Goal: Task Accomplishment & Management: Manage account settings

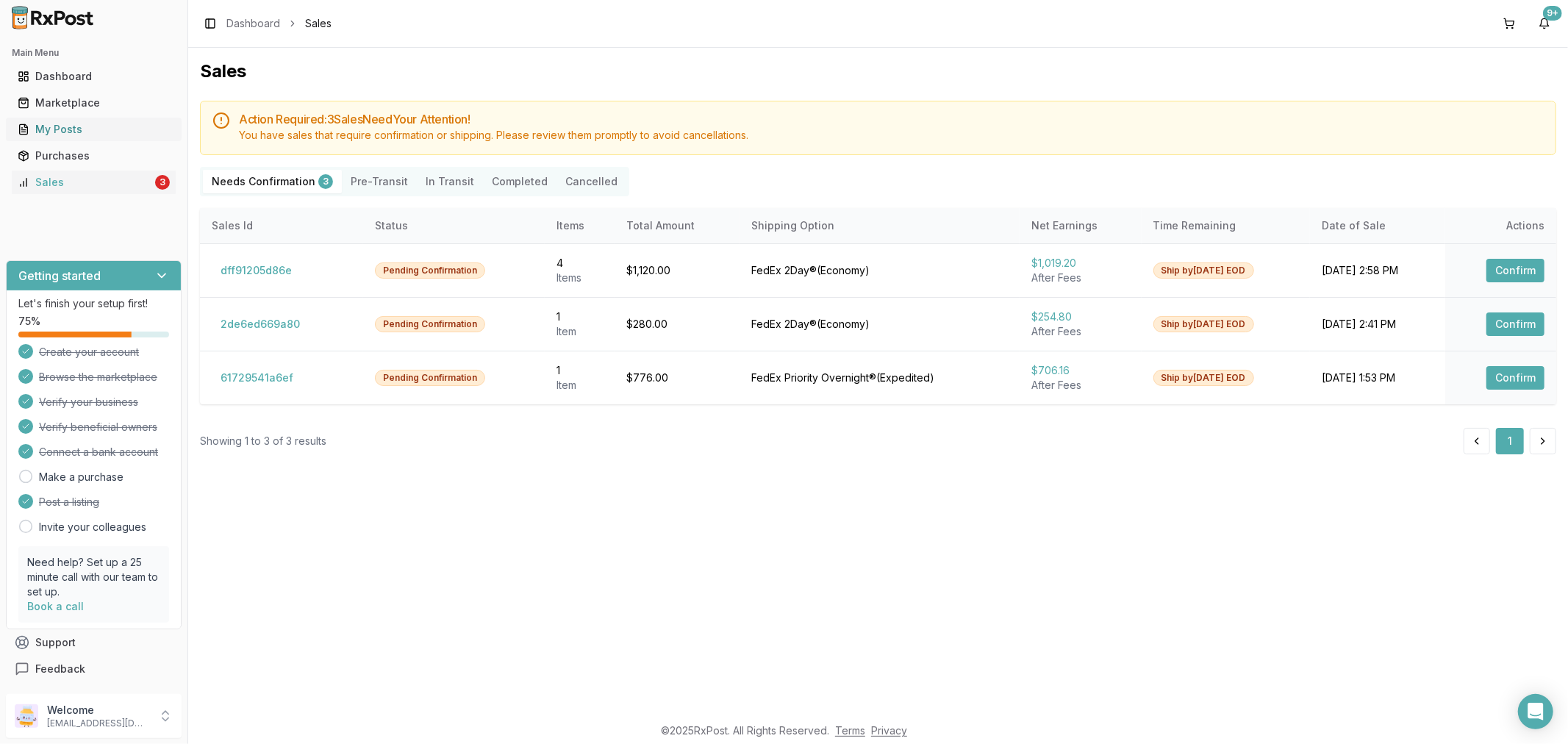
click at [137, 129] on div "My Posts" at bounding box center [94, 129] width 152 height 15
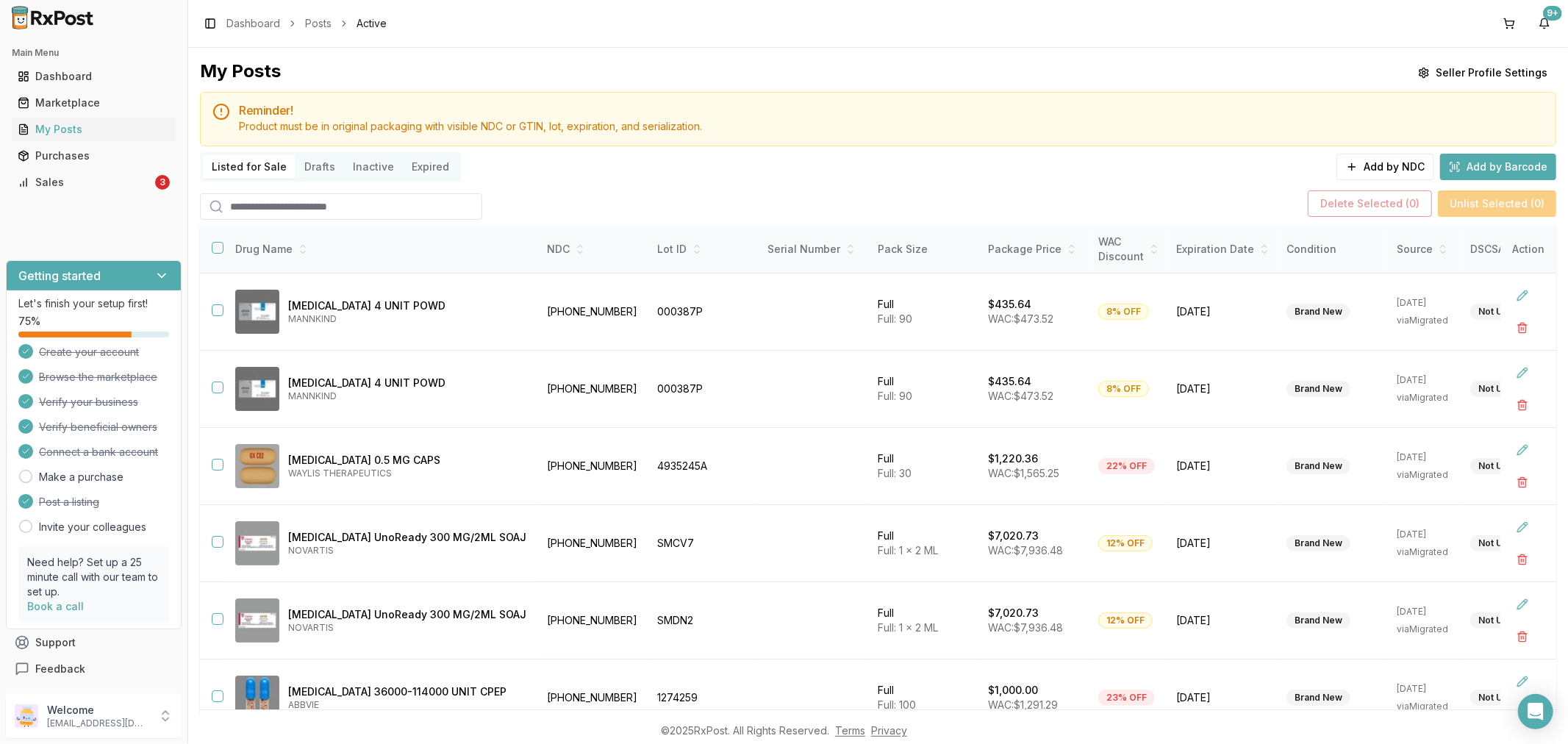
click at [251, 201] on input "search" at bounding box center [341, 206] width 283 height 26
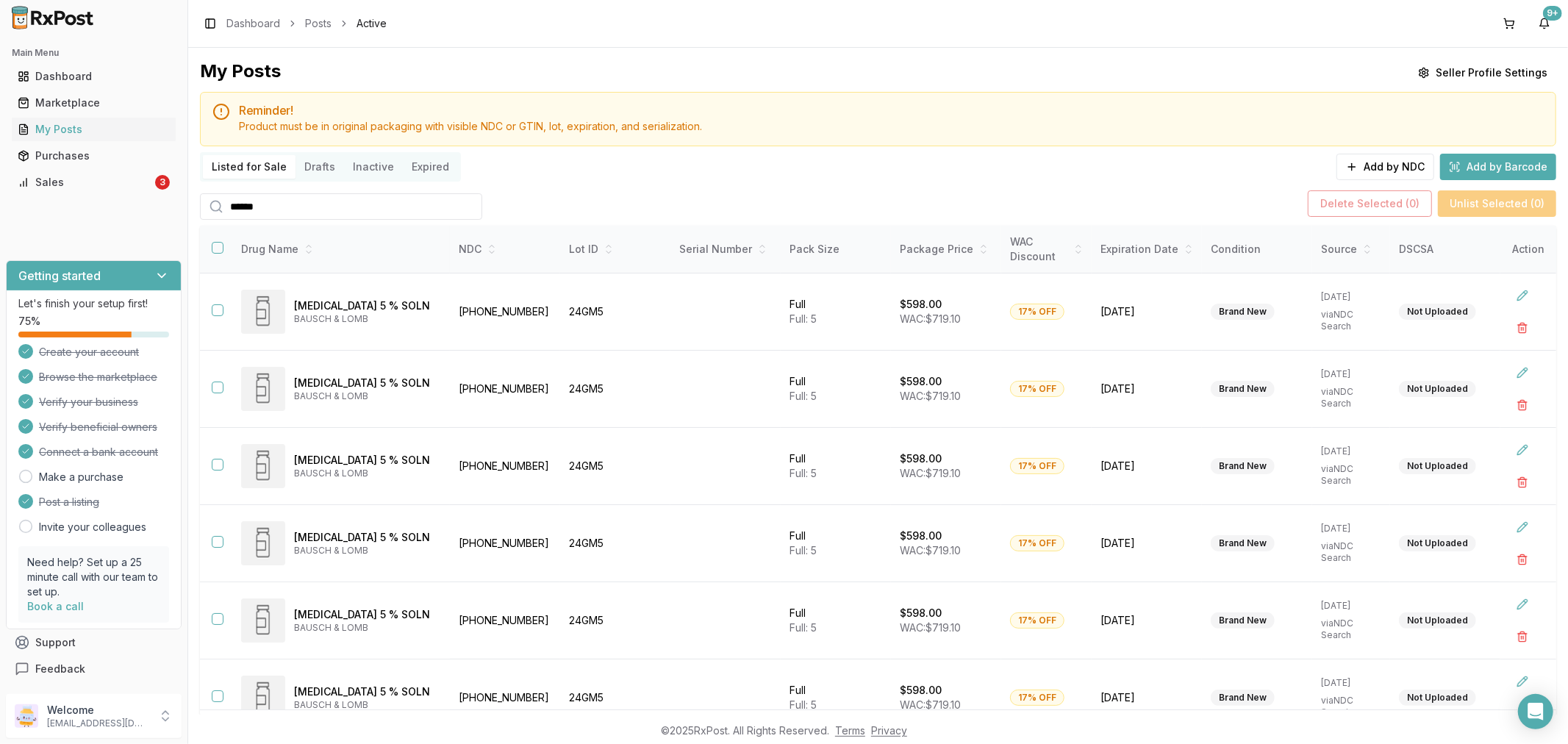
type input "******"
click at [217, 246] on button "button" at bounding box center [218, 248] width 12 height 12
click at [1372, 196] on button "Delete Selected ( 10 )" at bounding box center [1363, 203] width 129 height 26
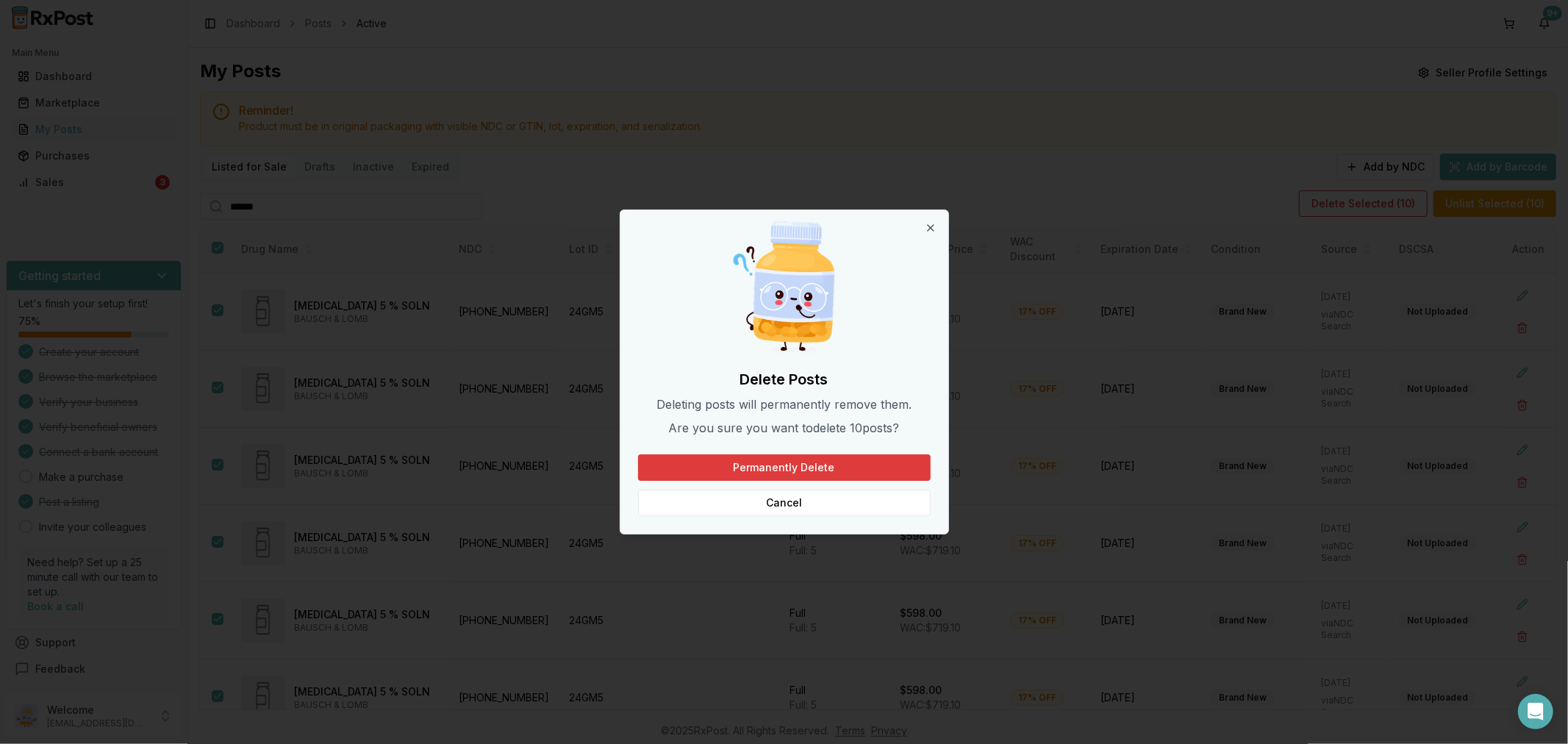
click at [907, 460] on button "Permanently Delete" at bounding box center [784, 467] width 293 height 26
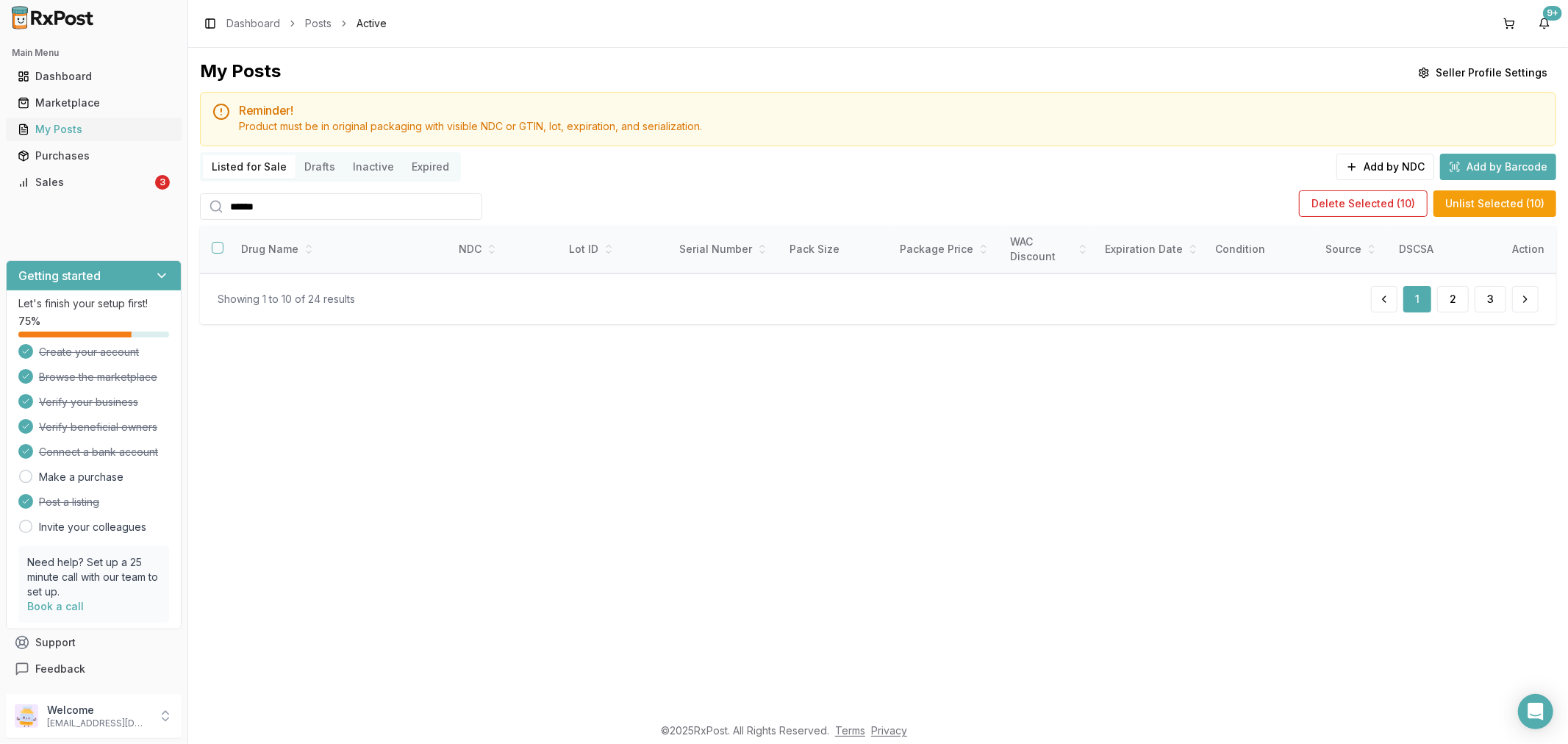
click at [143, 130] on div "My Posts" at bounding box center [94, 129] width 152 height 15
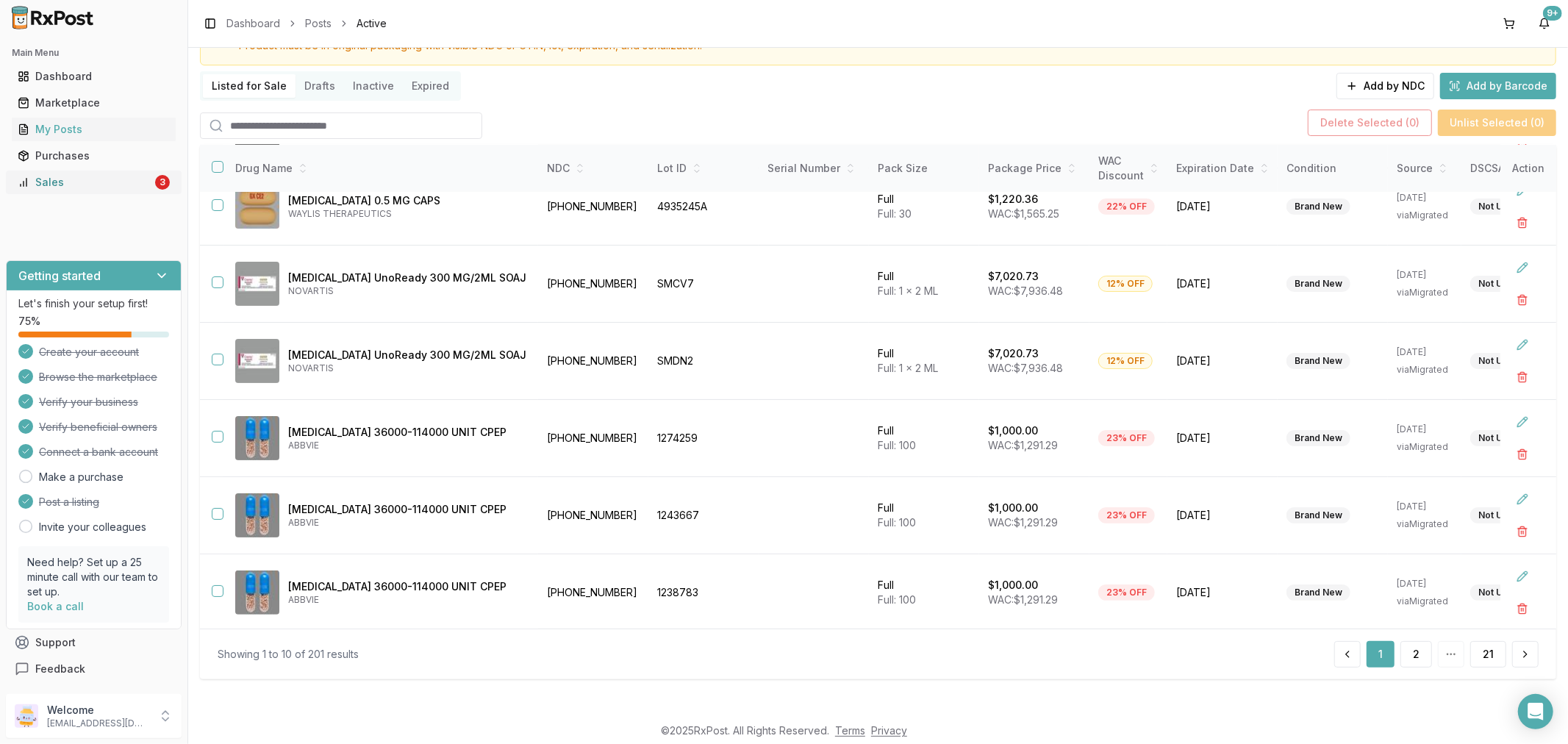
scroll to position [178, 0]
drag, startPoint x: 79, startPoint y: 179, endPoint x: 64, endPoint y: 164, distance: 21.2
click at [78, 177] on div "Sales" at bounding box center [85, 182] width 135 height 15
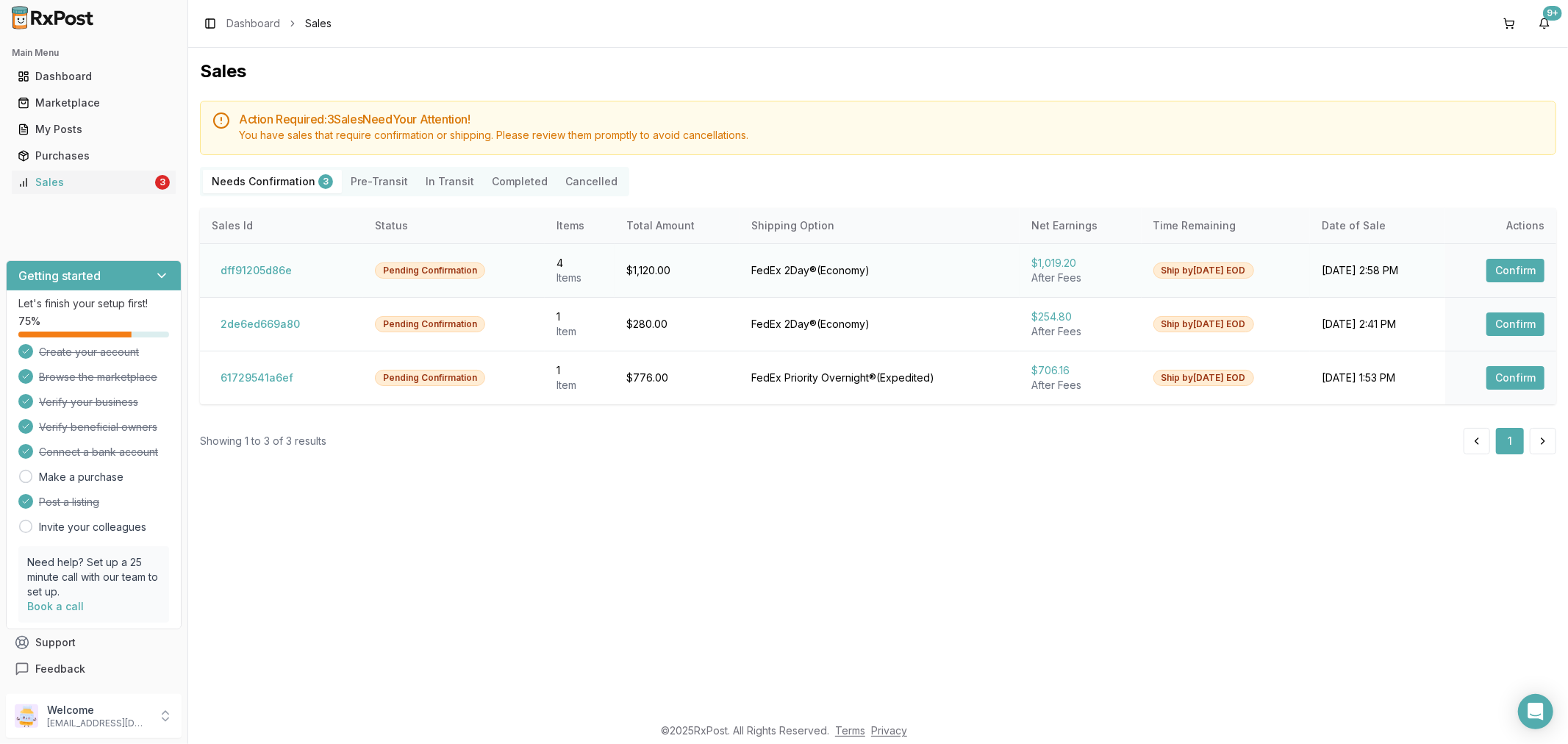
click at [1509, 275] on button "Confirm" at bounding box center [1516, 271] width 58 height 24
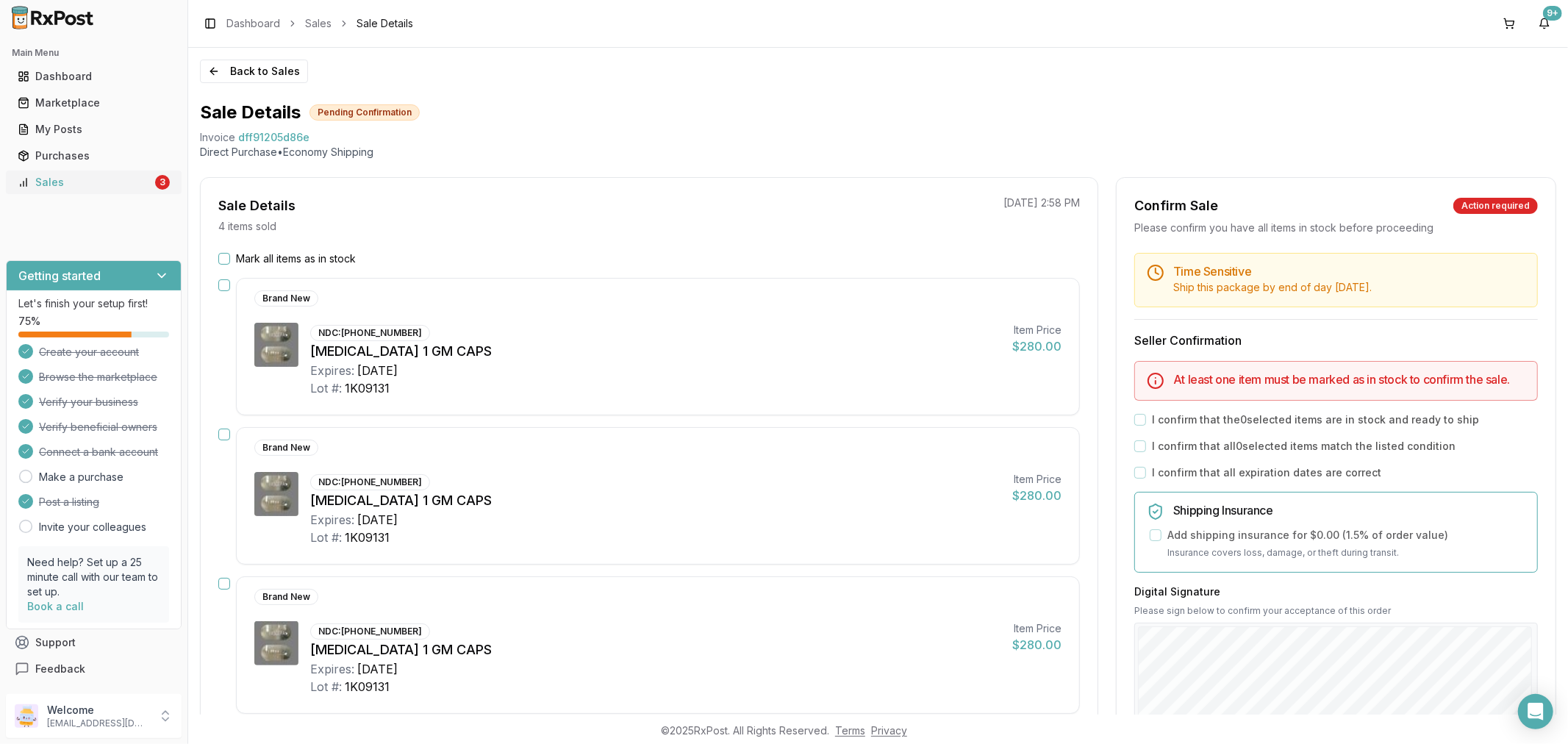
click at [120, 179] on div "Sales" at bounding box center [85, 182] width 135 height 15
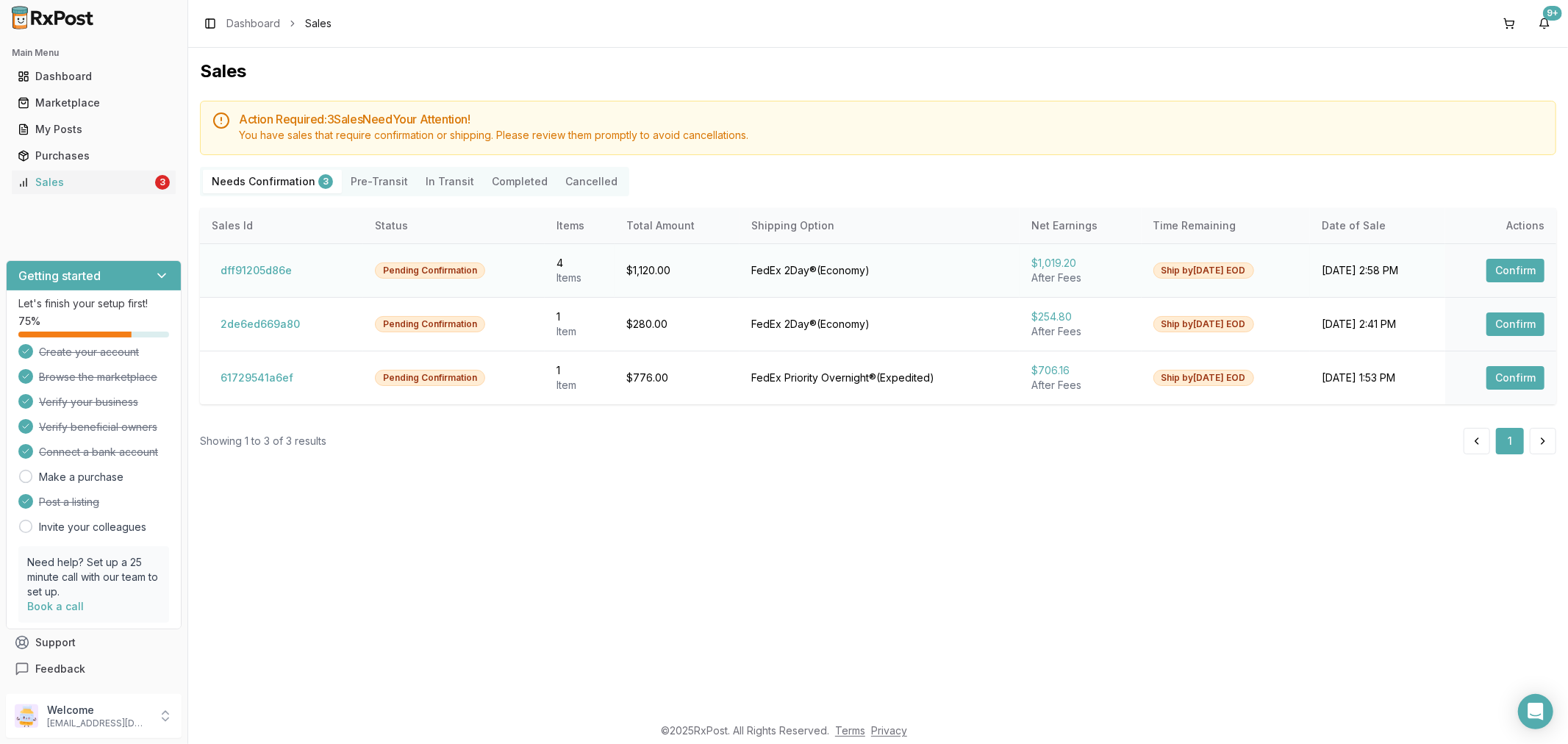
drag, startPoint x: 1520, startPoint y: 266, endPoint x: 1531, endPoint y: 260, distance: 12.5
click at [1530, 261] on button "Confirm" at bounding box center [1516, 271] width 58 height 24
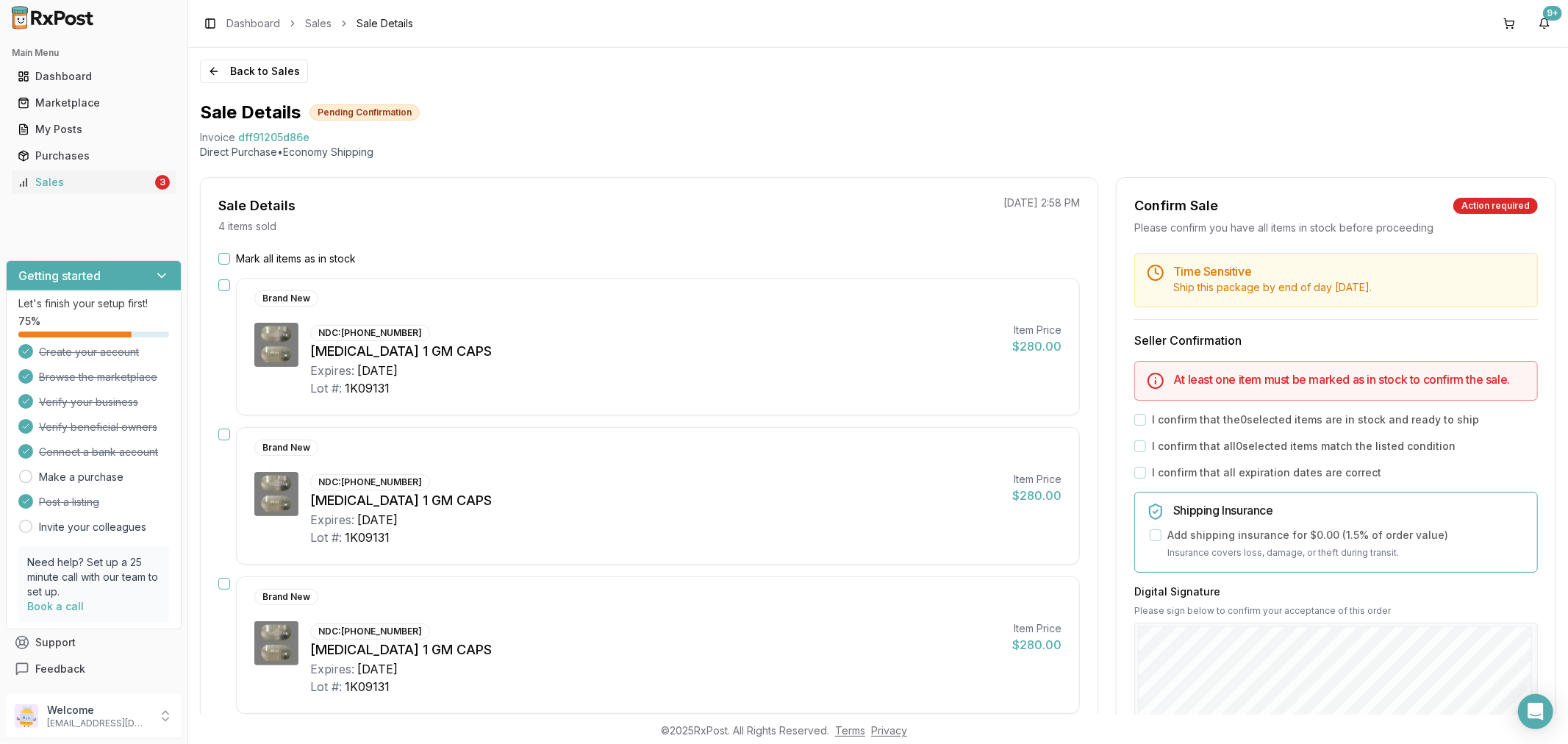
click at [225, 261] on button "Mark all items as in stock" at bounding box center [225, 259] width 12 height 12
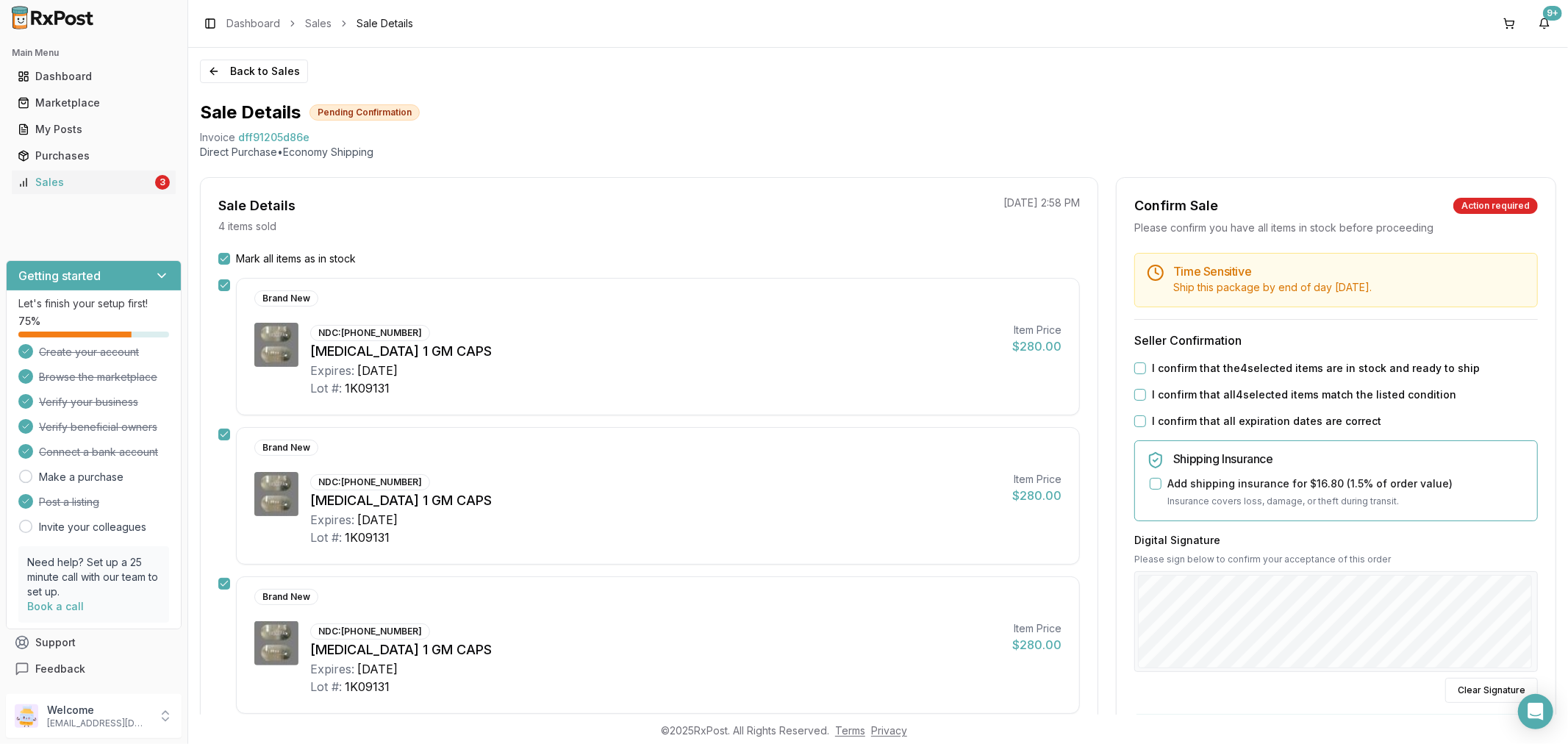
click at [1139, 420] on button "I confirm that all expiration dates are correct" at bounding box center [1140, 421] width 12 height 12
click at [1139, 399] on button "I confirm that all 4 selected items match the listed condition" at bounding box center [1140, 395] width 12 height 12
drag, startPoint x: 1135, startPoint y: 369, endPoint x: 1310, endPoint y: 415, distance: 180.9
click at [1136, 369] on button "I confirm that the 4 selected items are in stock and ready to ship" at bounding box center [1140, 368] width 12 height 12
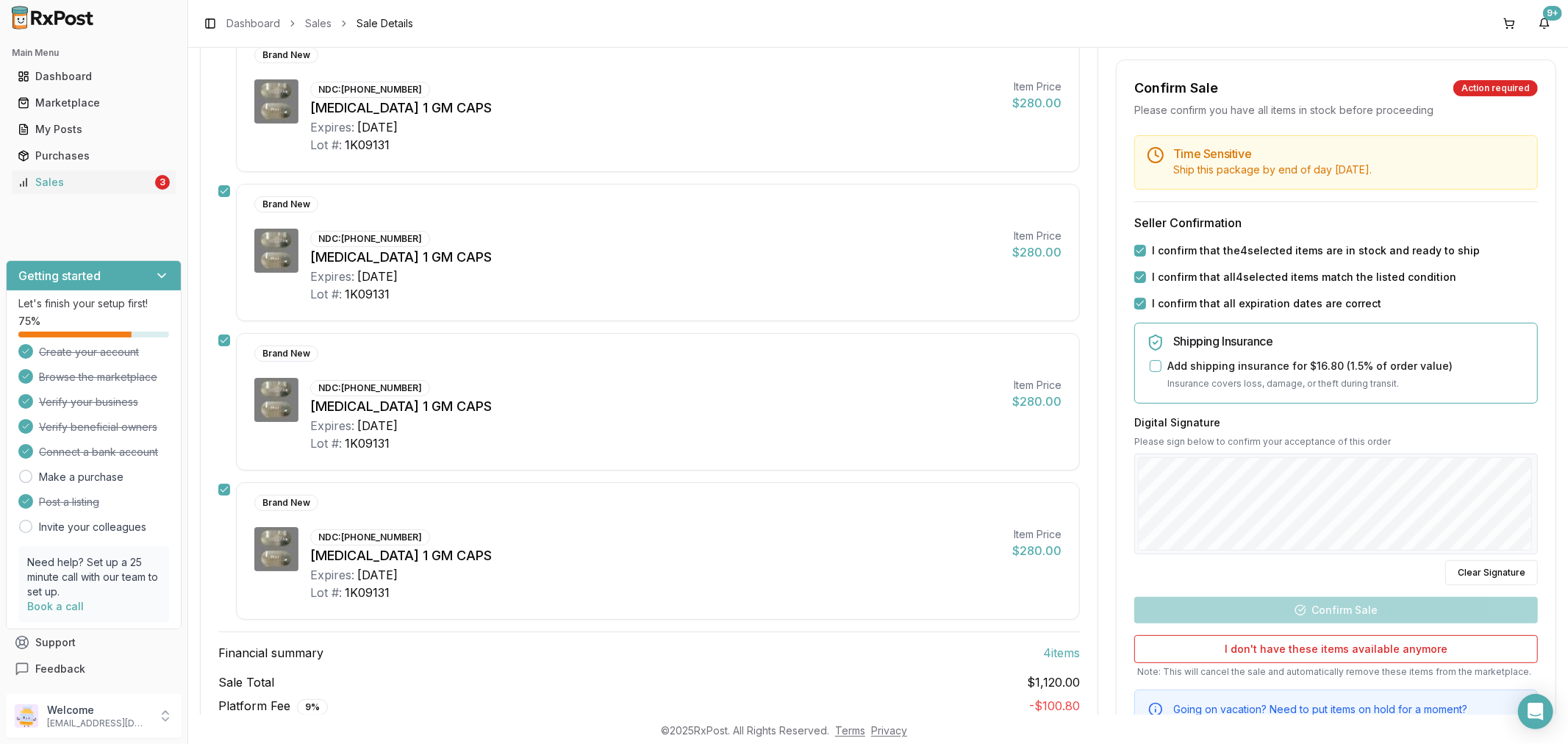
scroll to position [245, 0]
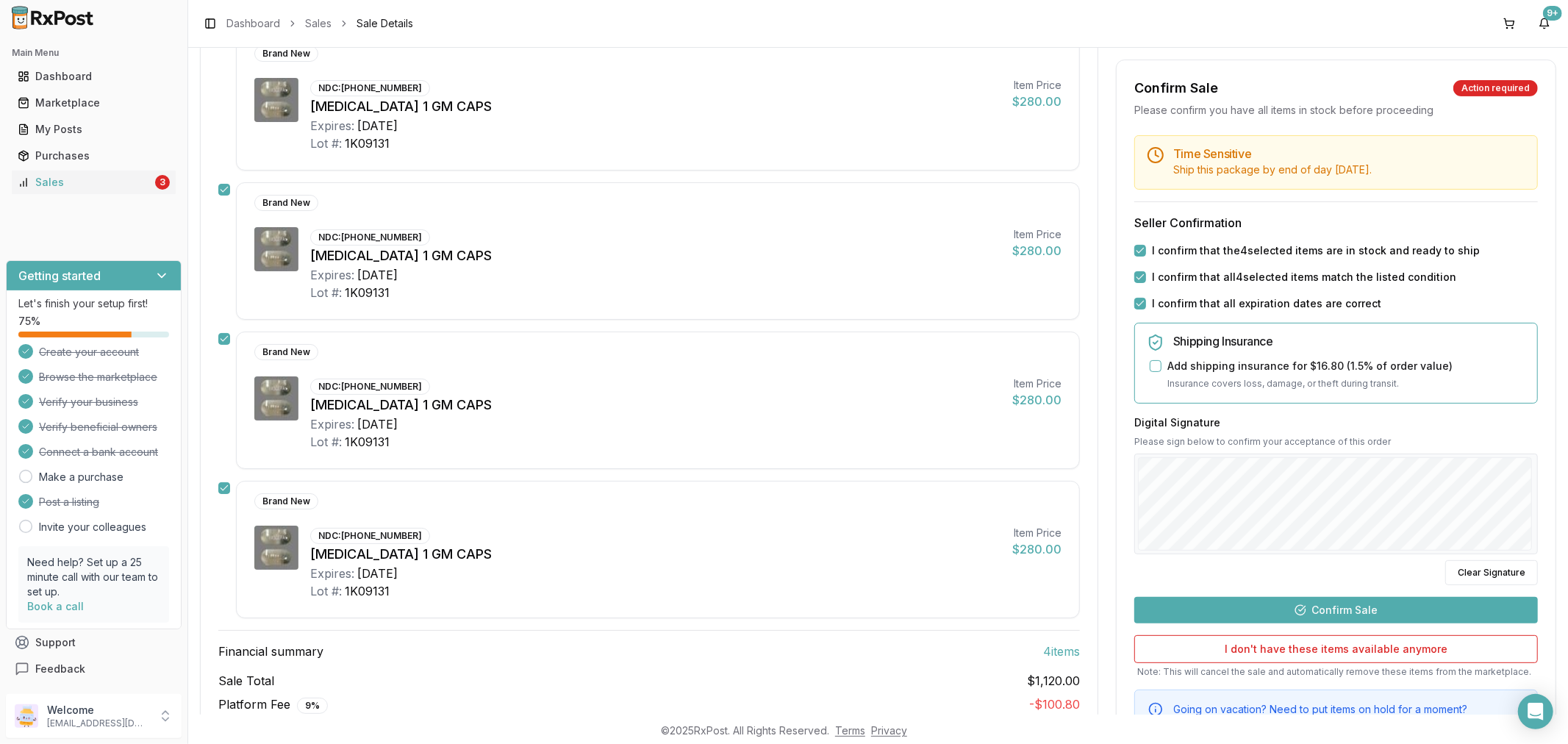
click at [1372, 612] on button "Confirm Sale" at bounding box center [1336, 610] width 404 height 26
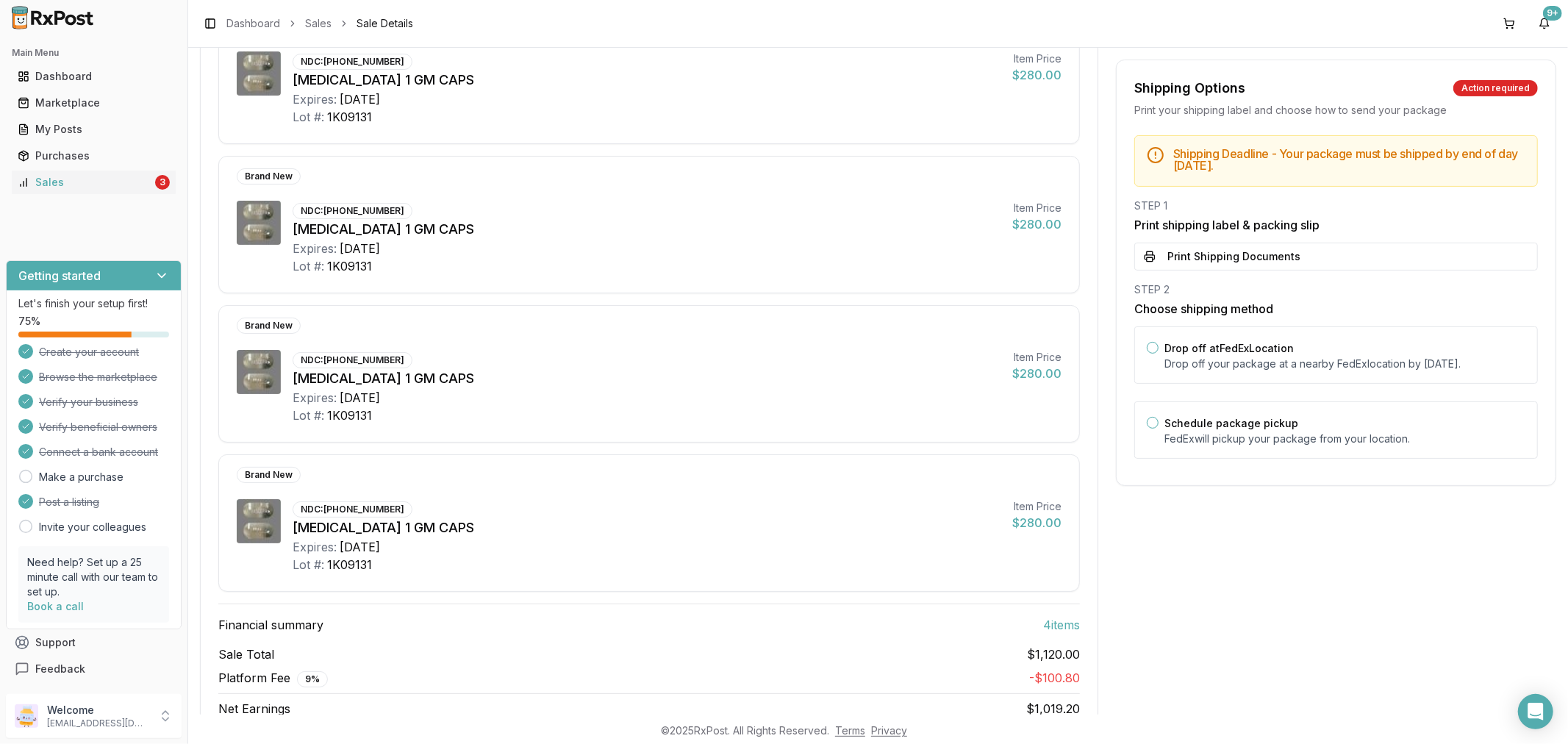
drag, startPoint x: 1317, startPoint y: 249, endPoint x: 1325, endPoint y: 246, distance: 8.5
click at [1318, 249] on button "Print Shipping Documents" at bounding box center [1336, 256] width 404 height 28
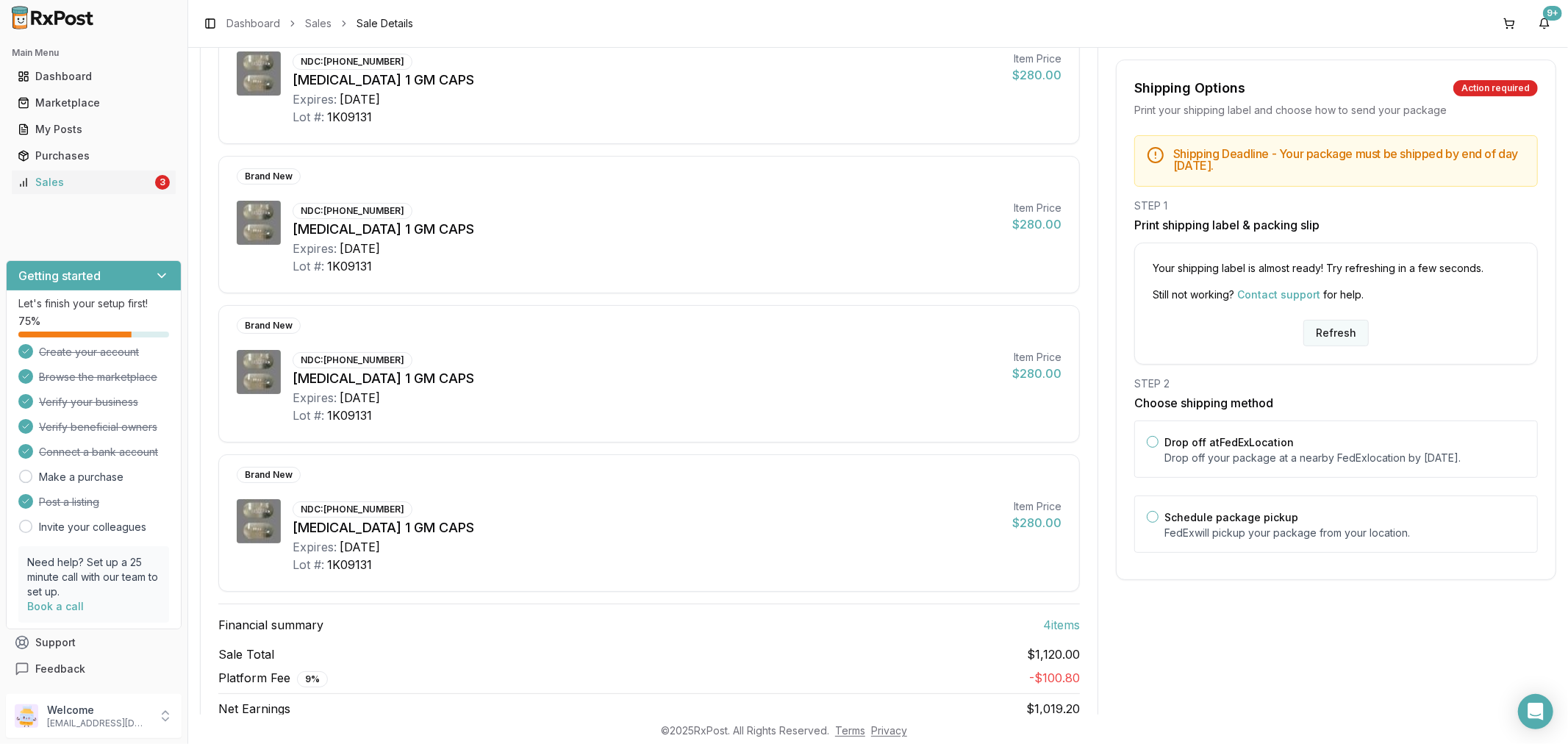
click at [1340, 331] on button "Refresh" at bounding box center [1336, 333] width 66 height 26
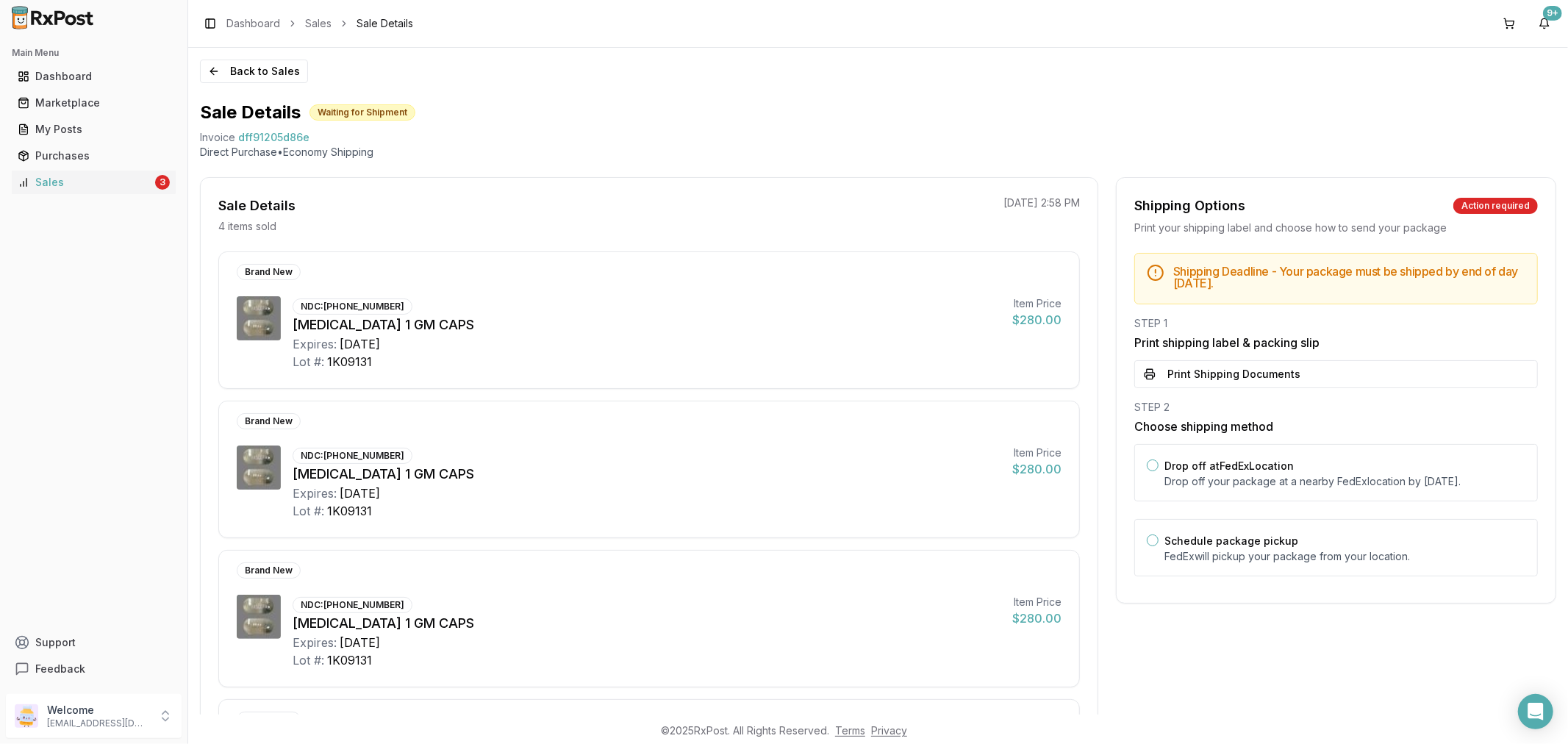
drag, startPoint x: 1208, startPoint y: 377, endPoint x: 1202, endPoint y: 387, distance: 11.7
click at [1209, 378] on button "Print Shipping Documents" at bounding box center [1336, 374] width 404 height 28
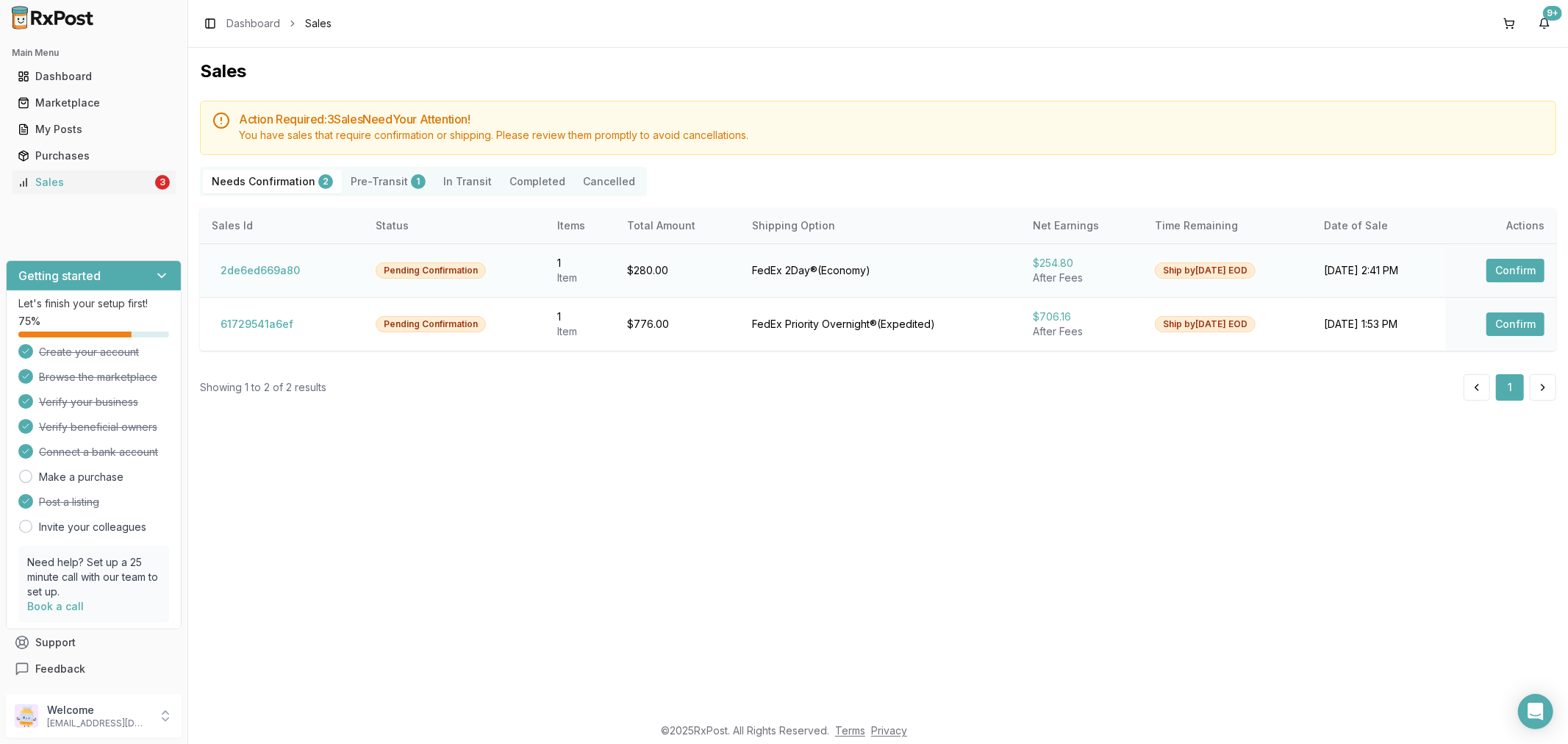
drag, startPoint x: 1498, startPoint y: 267, endPoint x: 1483, endPoint y: 280, distance: 19.8
click at [1496, 267] on button "Confirm" at bounding box center [1516, 271] width 58 height 24
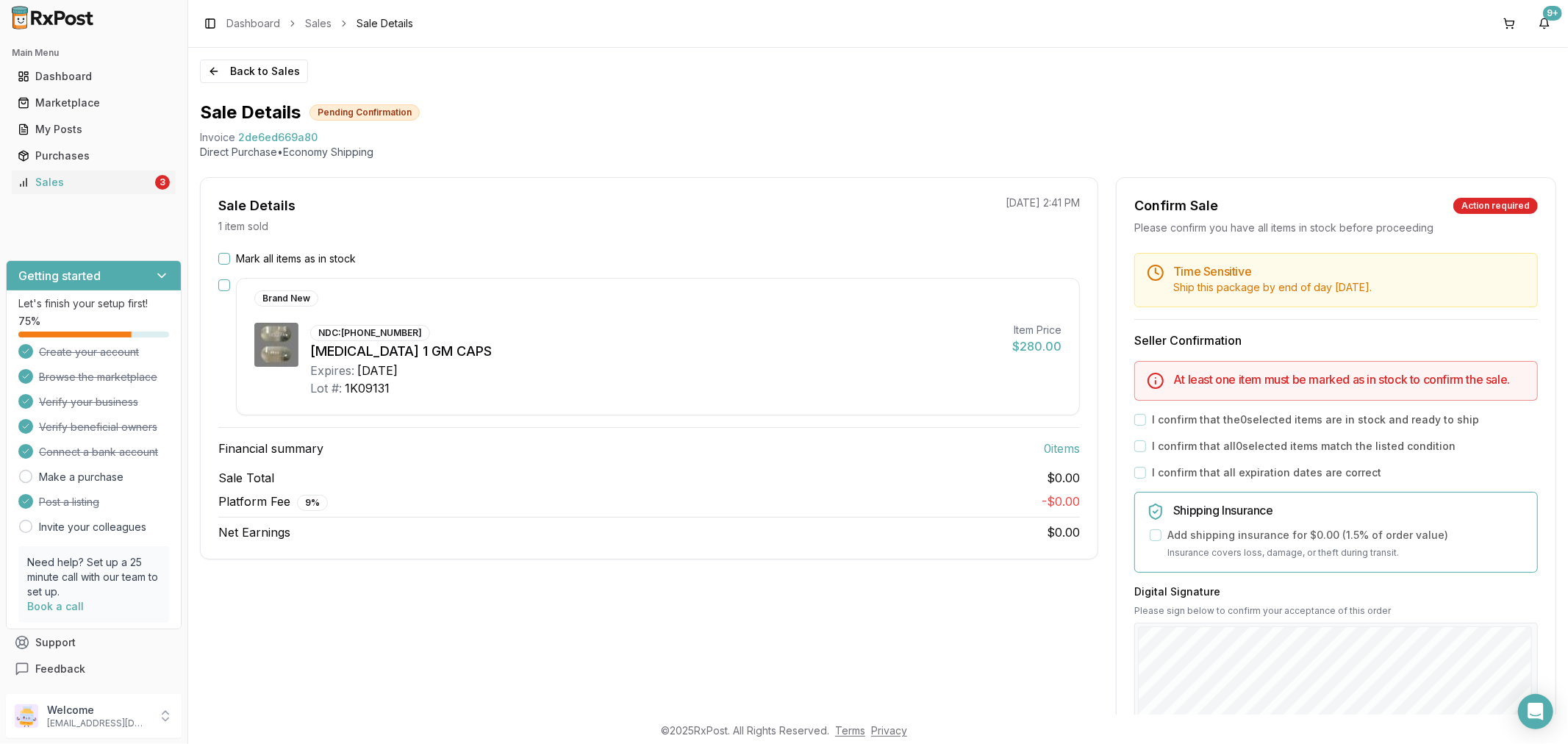
click at [224, 259] on button "Mark all items as in stock" at bounding box center [225, 259] width 12 height 12
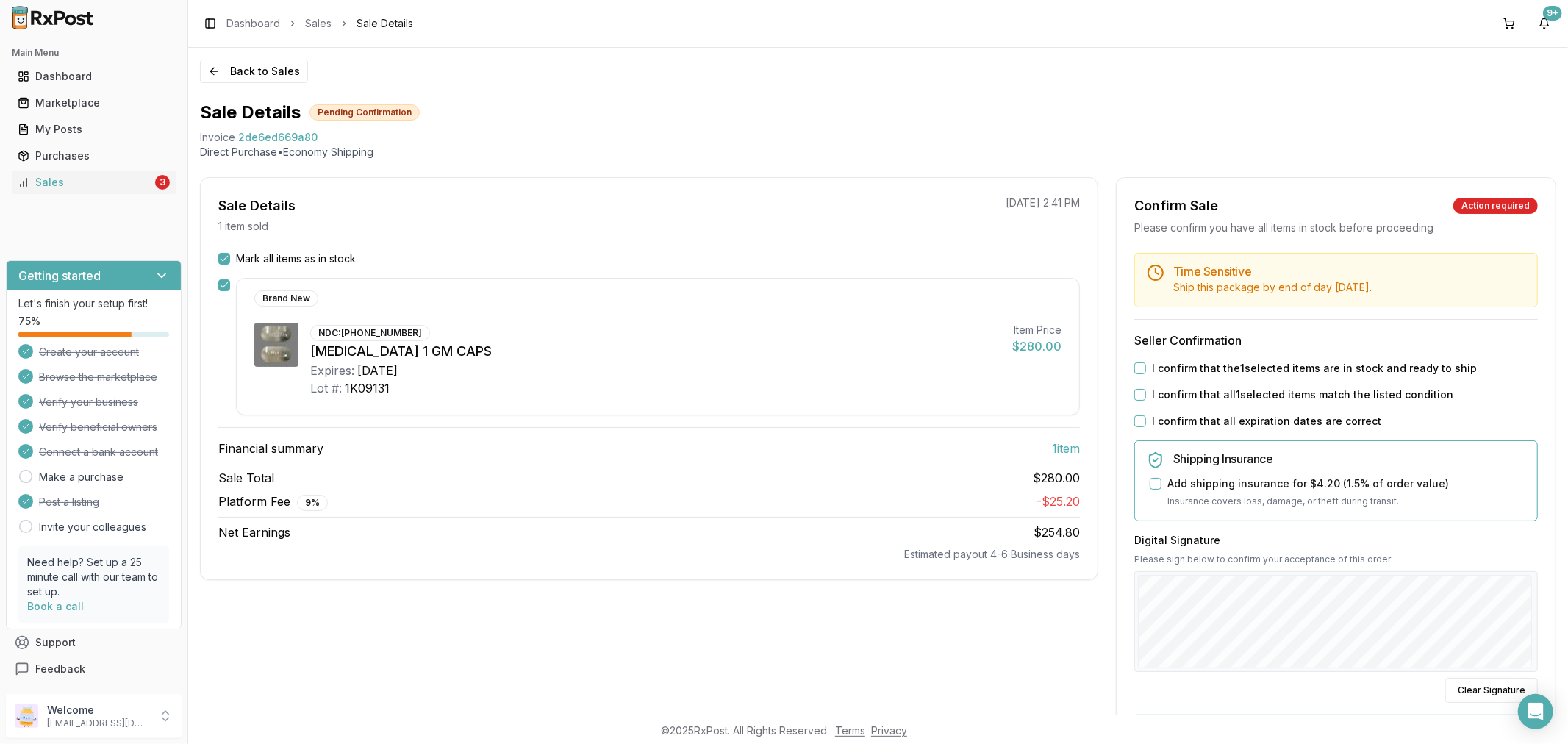
drag, startPoint x: 1136, startPoint y: 420, endPoint x: 1134, endPoint y: 399, distance: 21.1
click at [1136, 419] on button "I confirm that all expiration dates are correct" at bounding box center [1140, 421] width 12 height 12
click at [1134, 388] on div "I confirm that all 1 selected items match the listed condition" at bounding box center [1336, 395] width 404 height 15
click at [1138, 361] on div "I confirm that the 1 selected items are in stock and ready to ship" at bounding box center [1336, 368] width 404 height 15
click at [1137, 367] on button "I confirm that the 1 selected items are in stock and ready to ship" at bounding box center [1140, 368] width 12 height 12
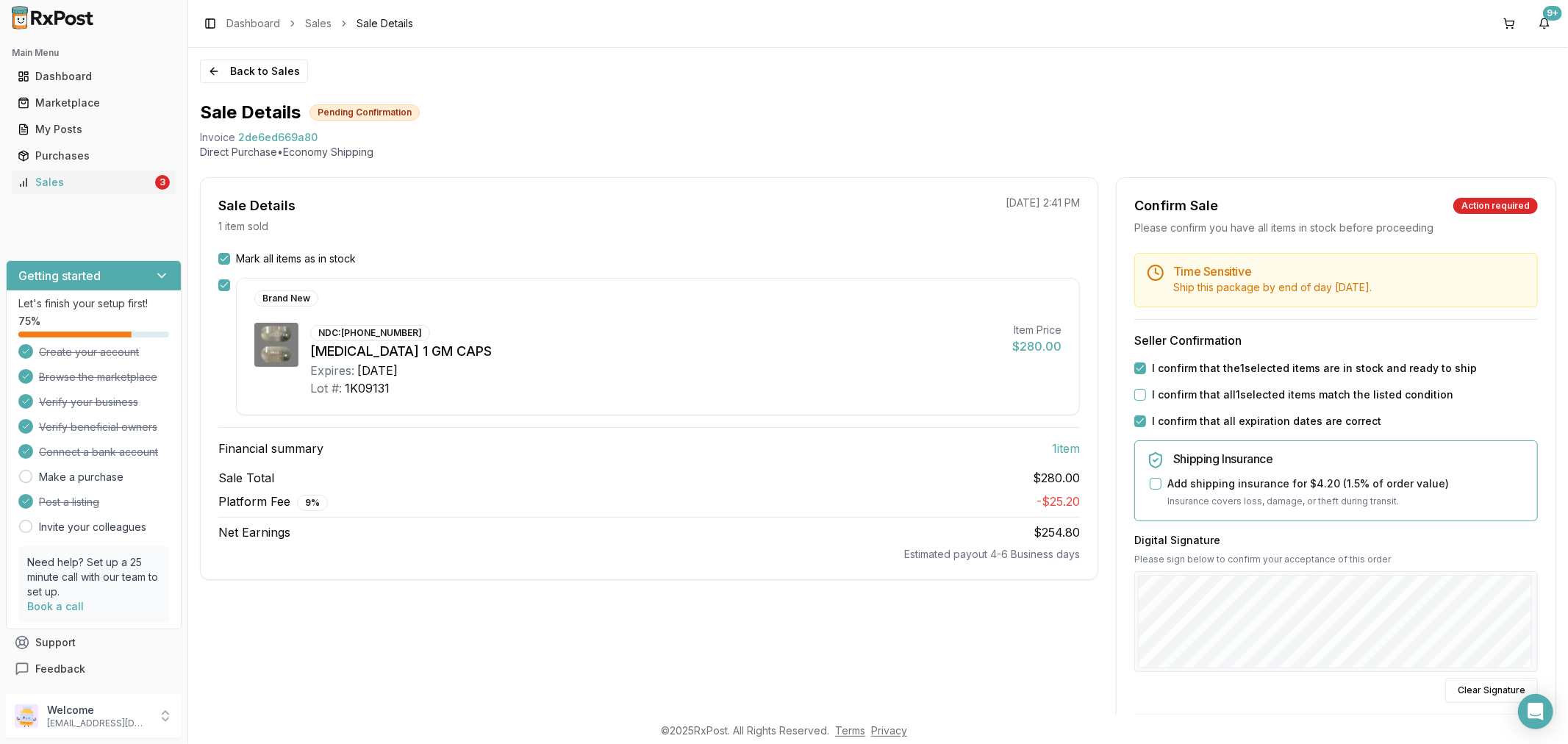
click at [1137, 366] on button "I confirm that the 1 selected items are in stock and ready to ship" at bounding box center [1140, 368] width 12 height 12
click at [1137, 367] on button "I confirm that the 1 selected items are in stock and ready to ship" at bounding box center [1140, 368] width 12 height 12
drag, startPoint x: 1138, startPoint y: 395, endPoint x: 1202, endPoint y: 434, distance: 74.9
click at [1139, 395] on button "I confirm that all 1 selected items match the listed condition" at bounding box center [1140, 395] width 12 height 12
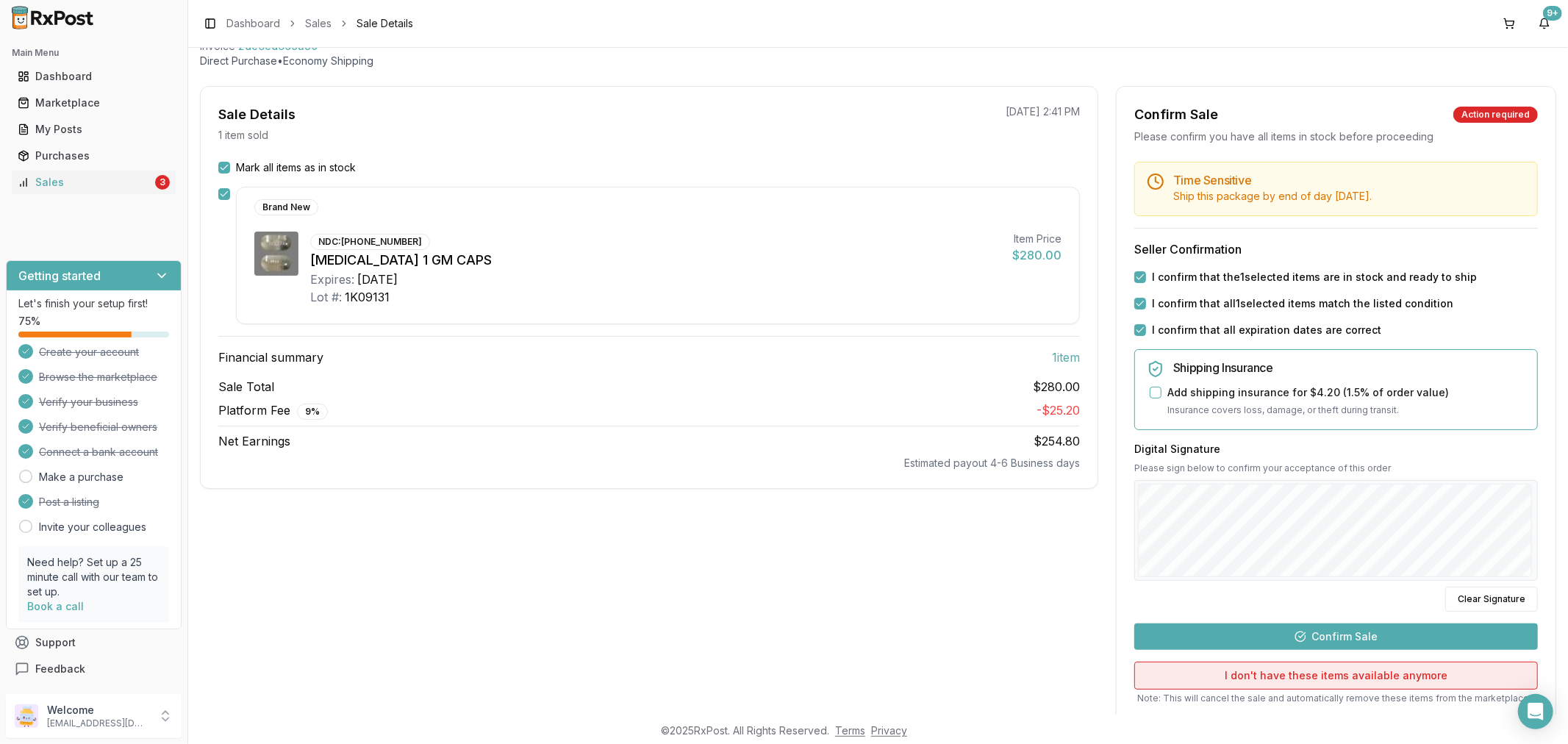
scroll to position [190, 0]
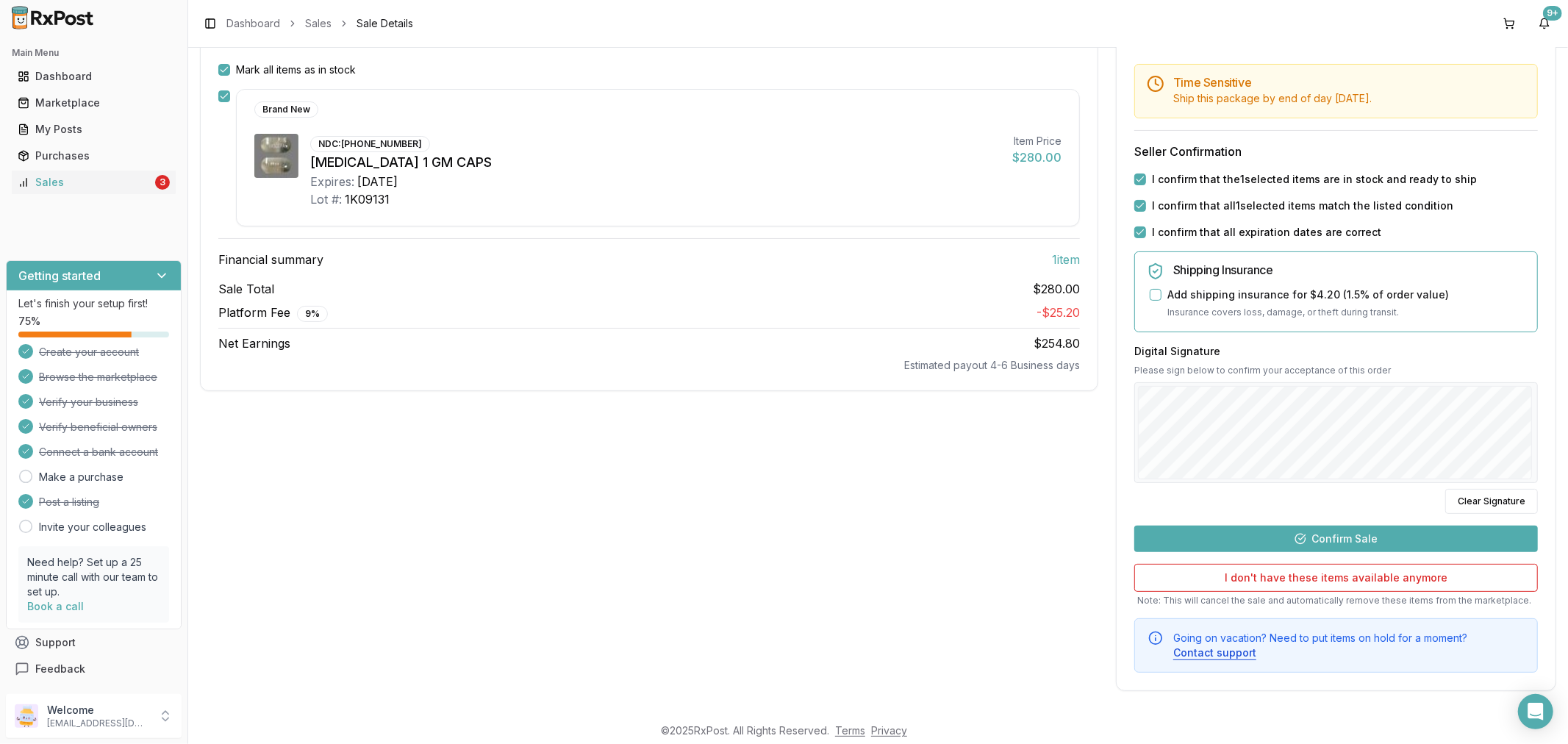
click at [1331, 540] on button "Confirm Sale" at bounding box center [1336, 539] width 404 height 26
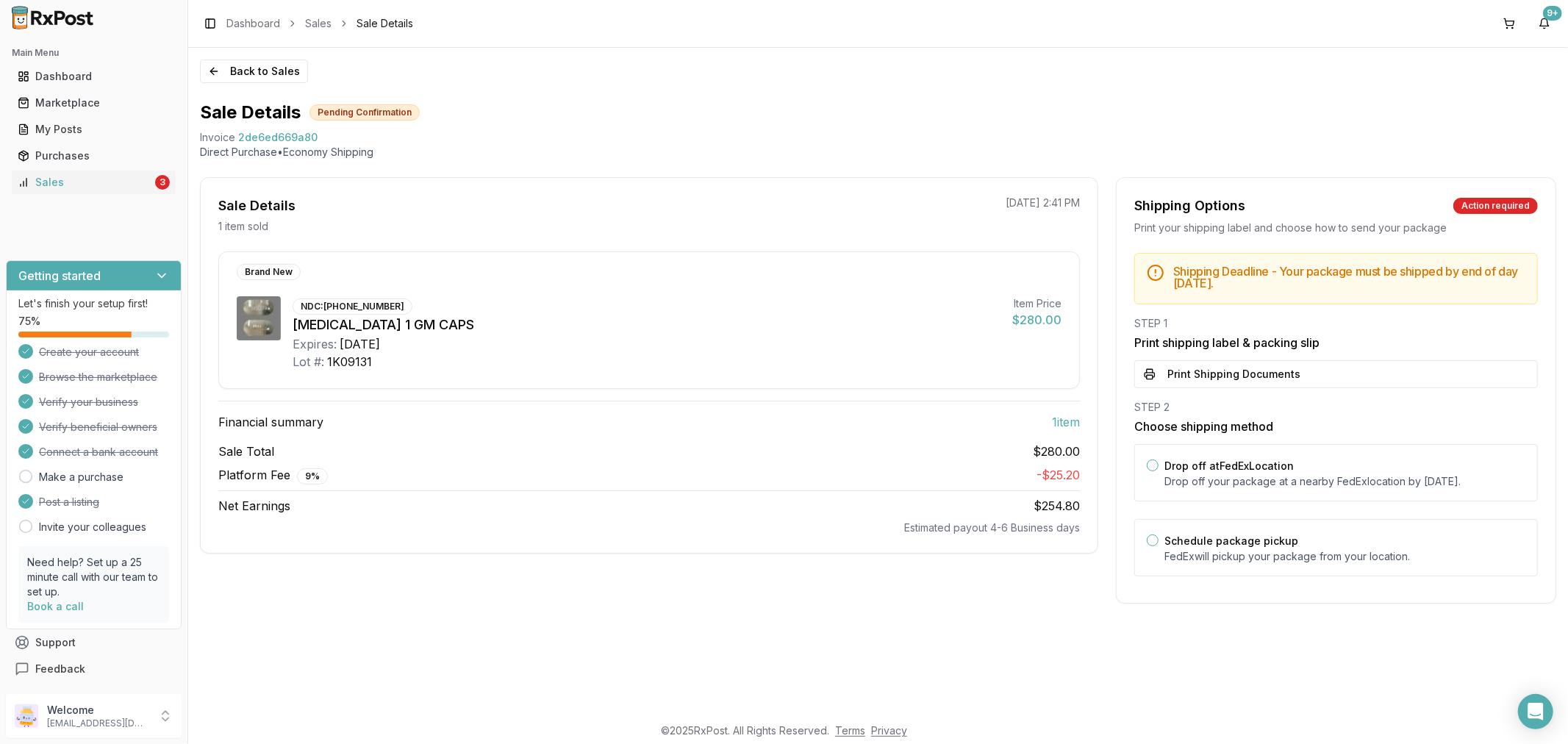
scroll to position [0, 0]
click at [1447, 372] on button "Print Shipping Documents" at bounding box center [1336, 374] width 404 height 28
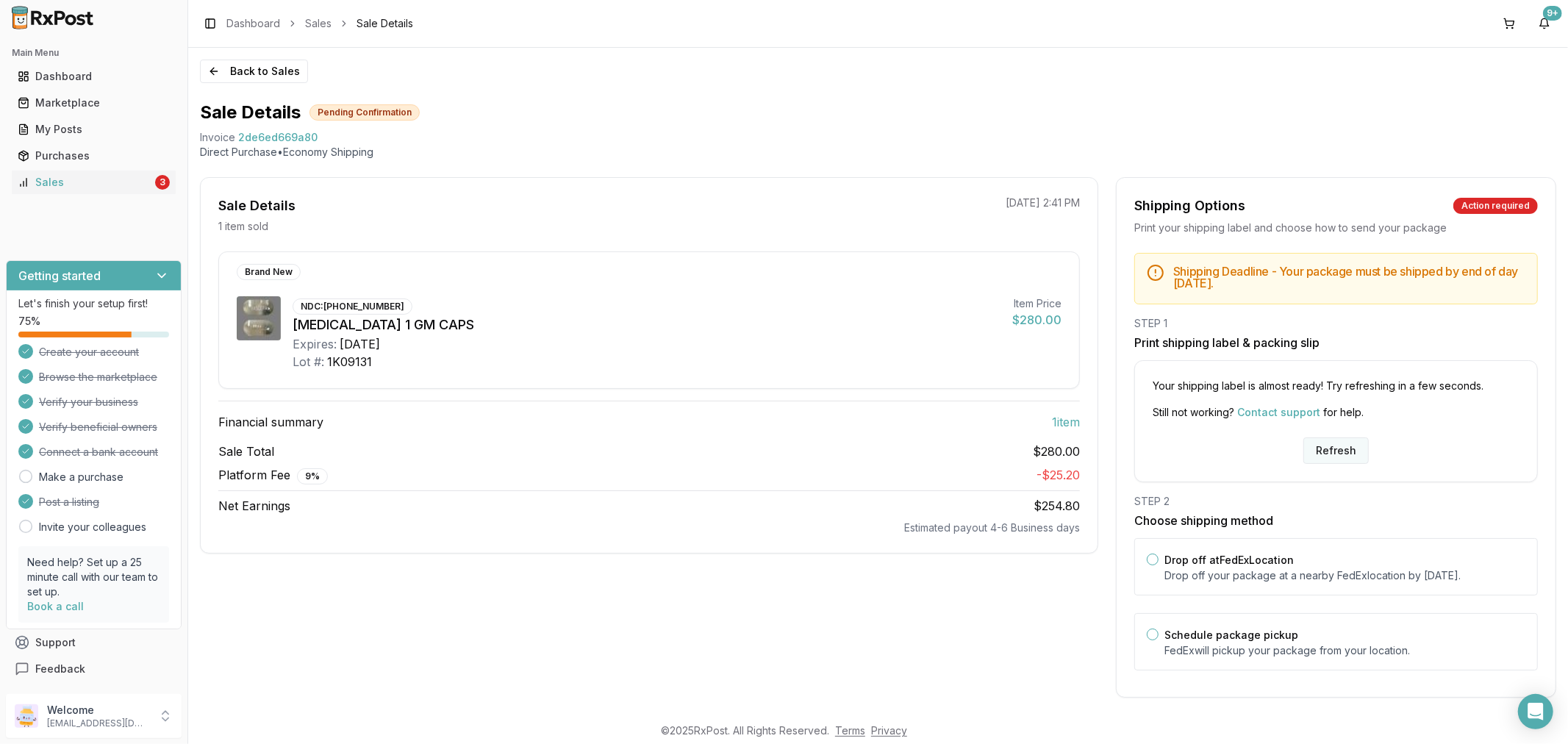
click at [1319, 458] on button "Refresh" at bounding box center [1336, 450] width 66 height 26
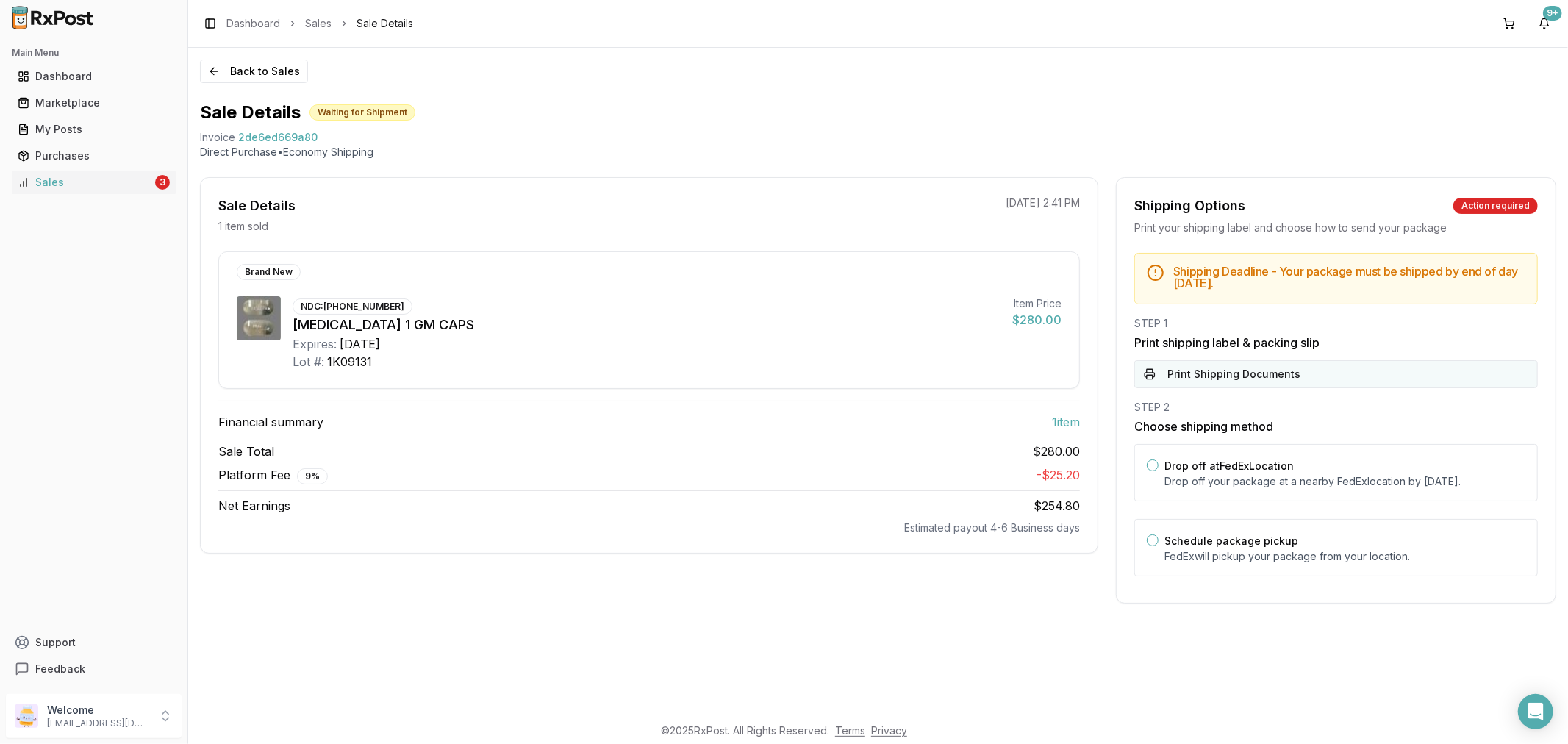
click at [1219, 379] on button "Print Shipping Documents" at bounding box center [1336, 374] width 404 height 28
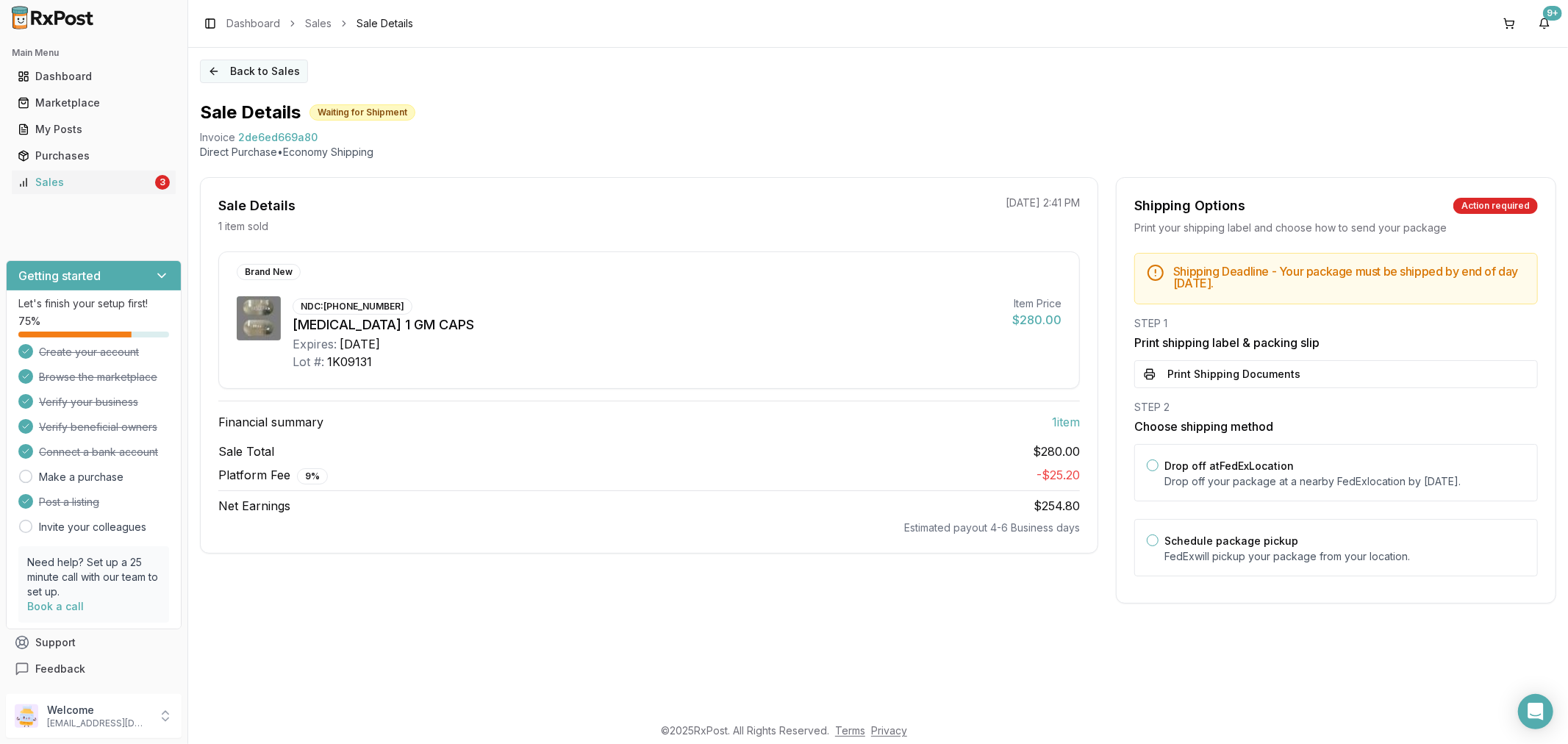
click at [211, 77] on button "Back to Sales" at bounding box center [254, 72] width 108 height 24
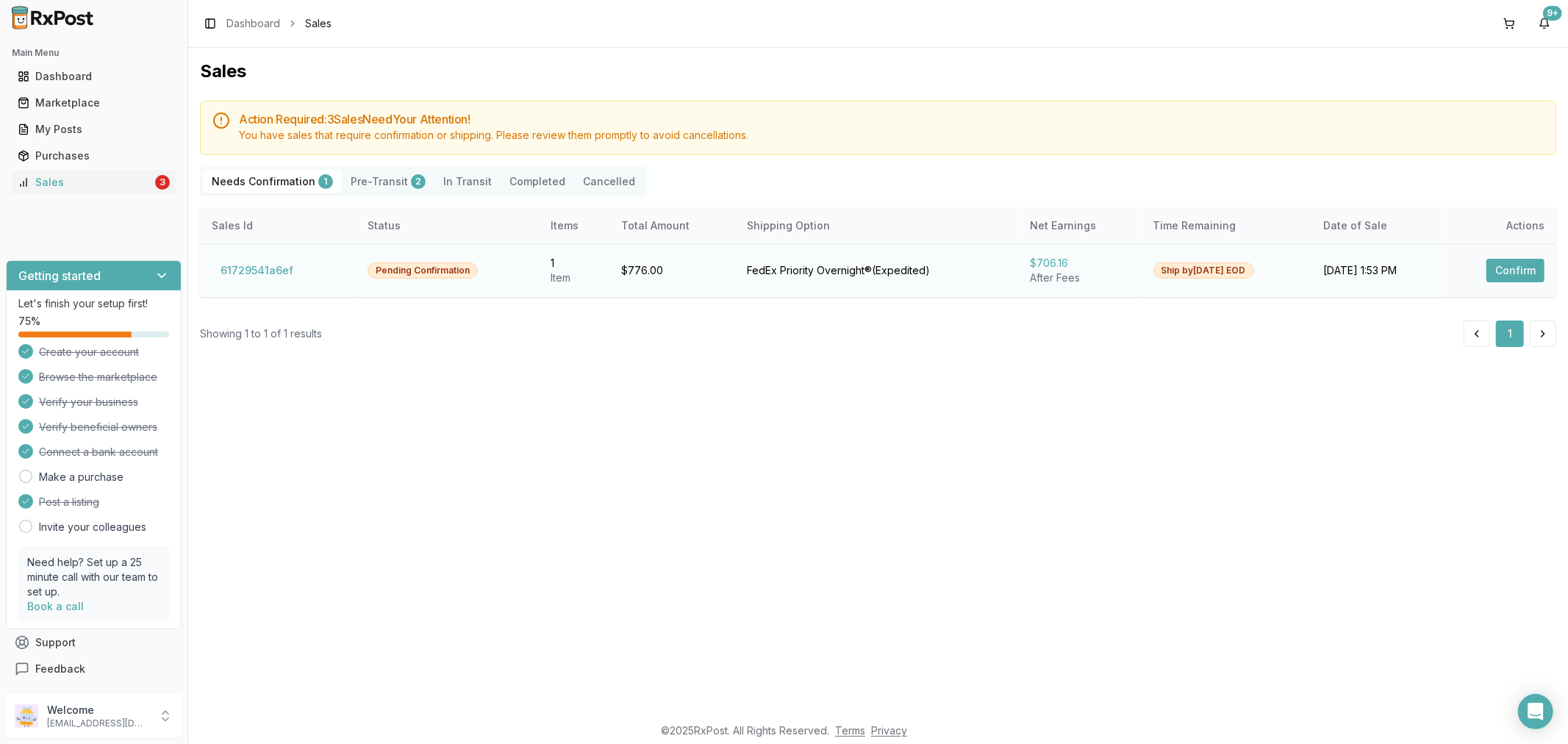
click at [1520, 269] on button "Confirm" at bounding box center [1516, 271] width 58 height 24
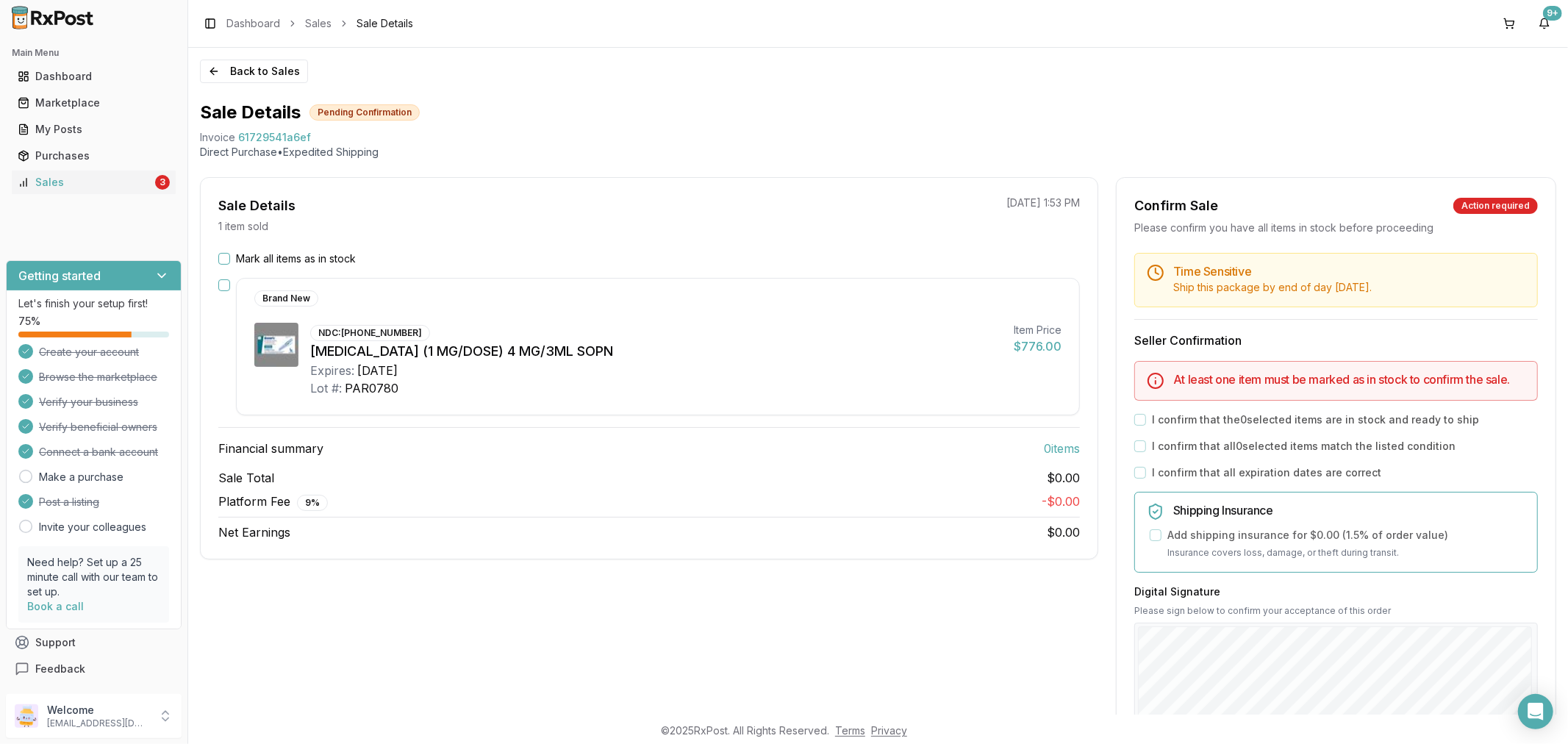
click at [228, 254] on button "Mark all items as in stock" at bounding box center [225, 259] width 12 height 12
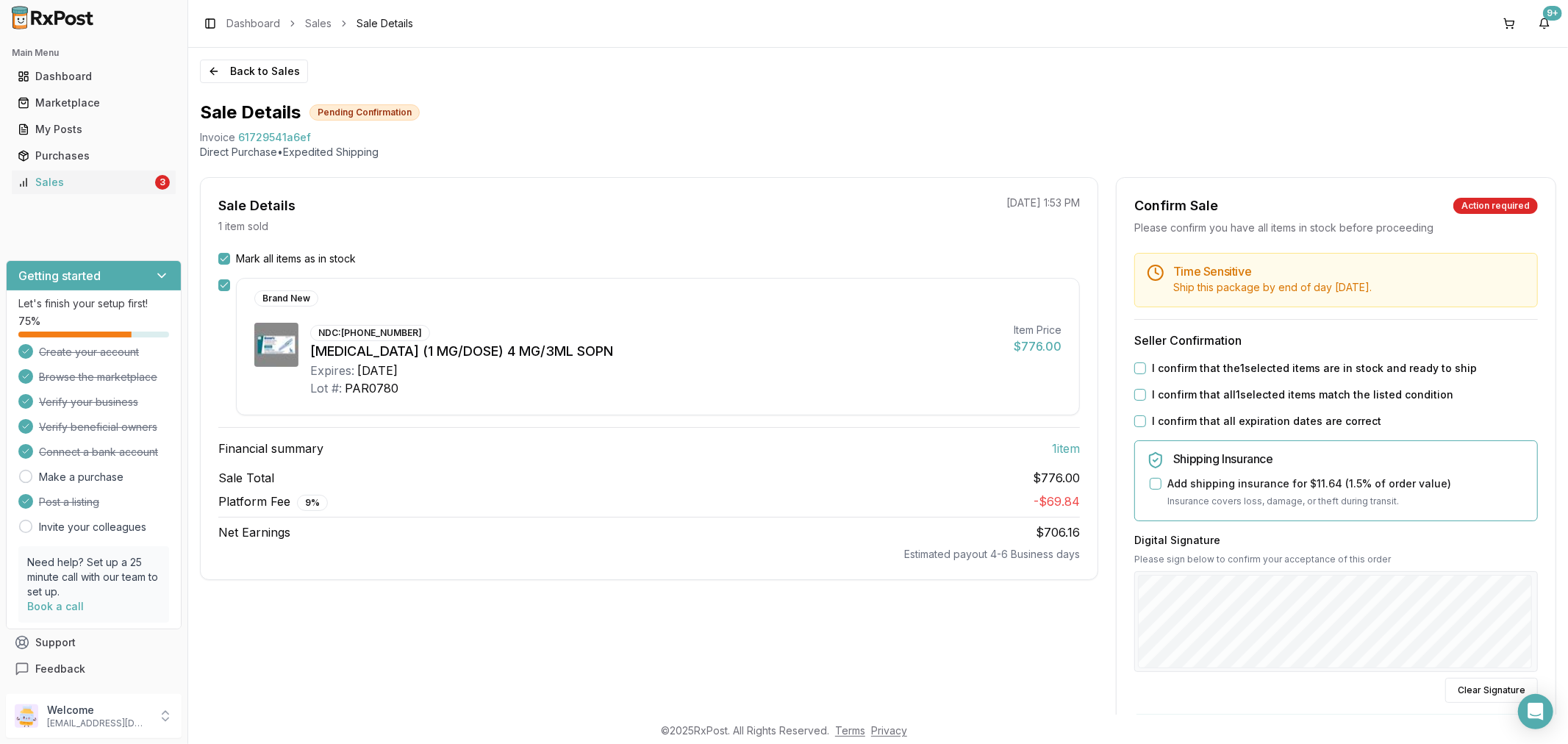
click at [1134, 414] on div "I confirm that all expiration dates are correct" at bounding box center [1336, 421] width 404 height 15
click at [1134, 420] on button "I confirm that all expiration dates are correct" at bounding box center [1140, 421] width 12 height 12
drag, startPoint x: 1134, startPoint y: 398, endPoint x: 1144, endPoint y: 386, distance: 15.6
click at [1135, 397] on button "I confirm that all 1 selected items match the listed condition" at bounding box center [1140, 395] width 12 height 12
click at [1134, 365] on button "I confirm that the 1 selected items are in stock and ready to ship" at bounding box center [1140, 368] width 12 height 12
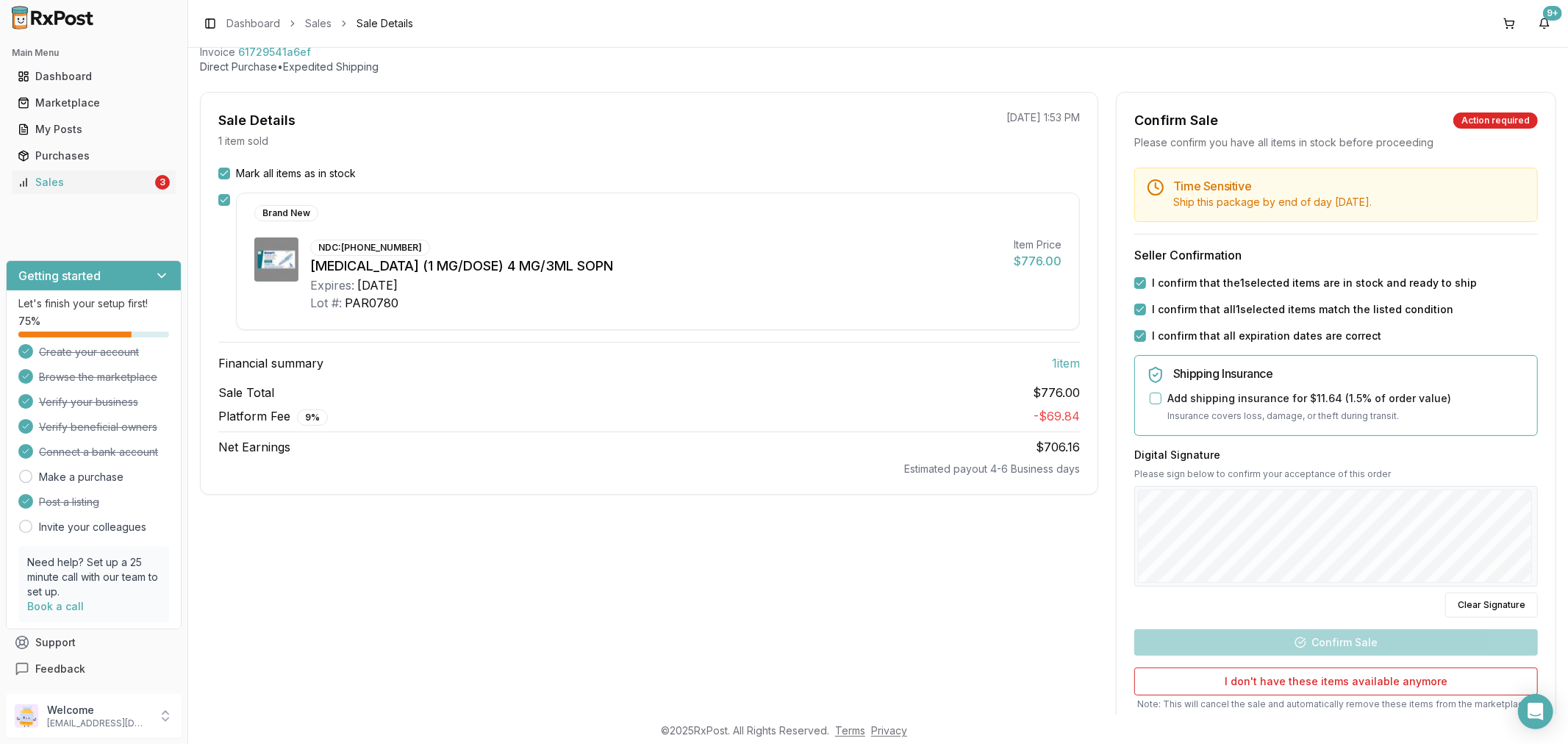
scroll to position [163, 0]
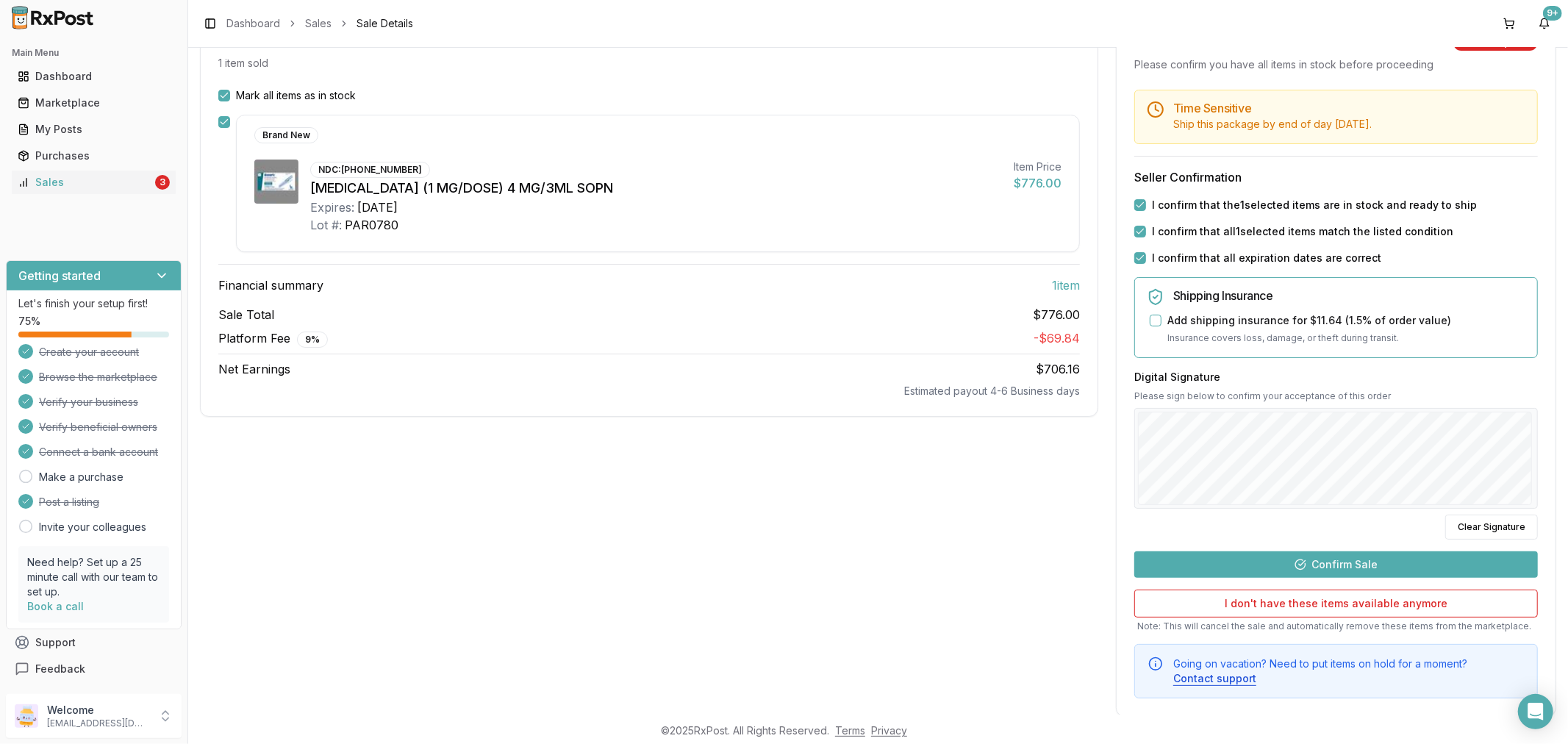
click at [1360, 560] on button "Confirm Sale" at bounding box center [1336, 565] width 404 height 26
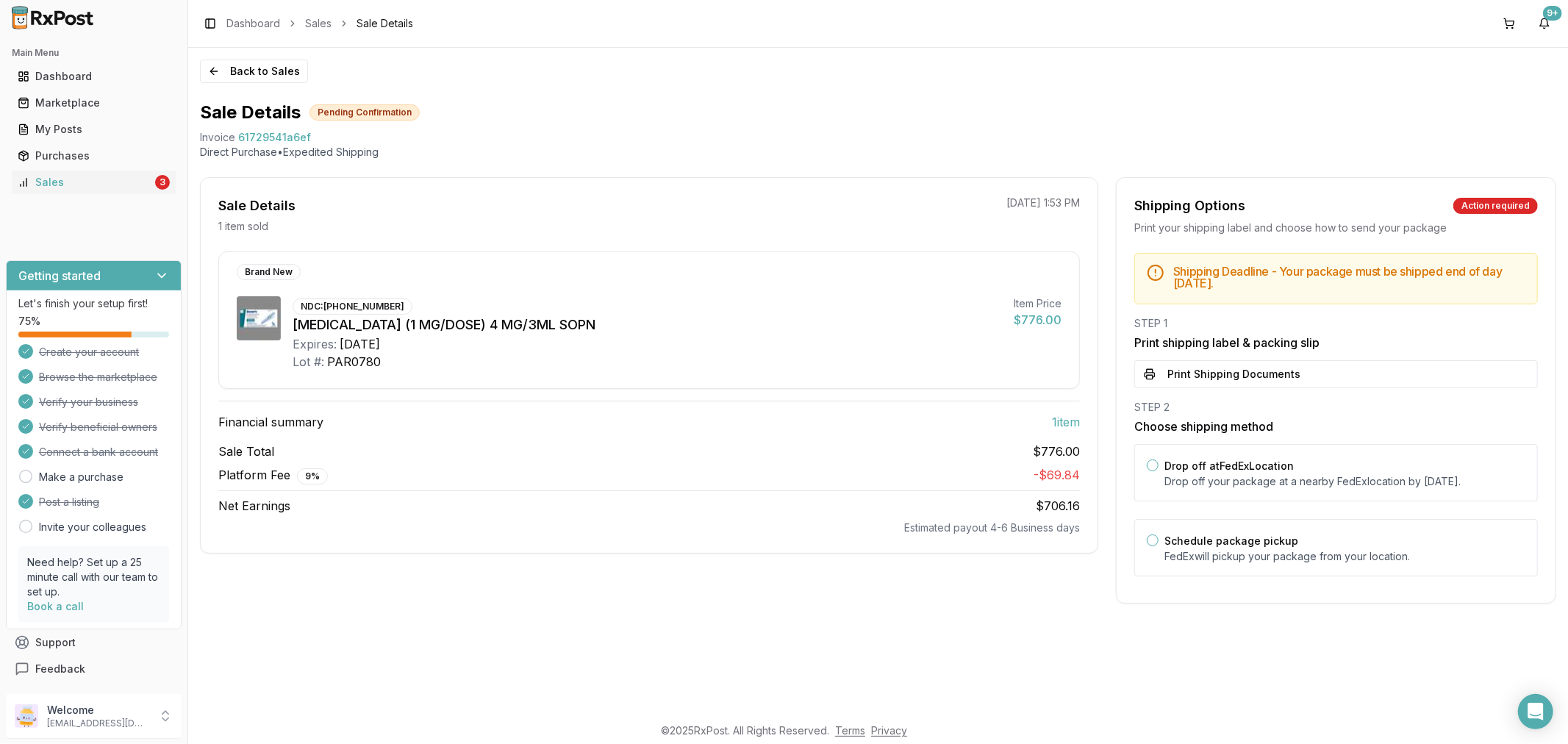
scroll to position [0, 0]
click at [1337, 384] on button "Print Shipping Documents" at bounding box center [1336, 374] width 404 height 28
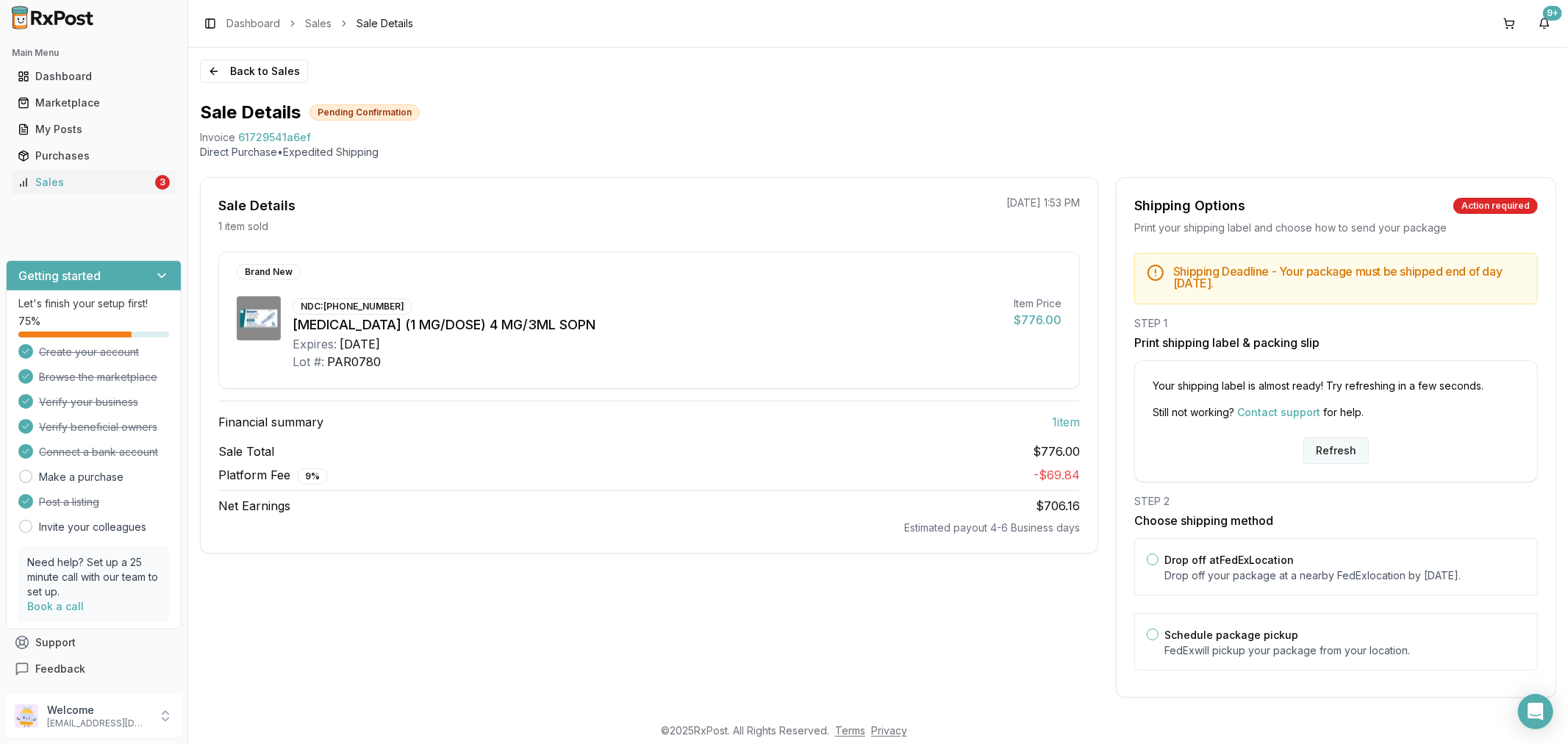
drag, startPoint x: 1328, startPoint y: 457, endPoint x: 1320, endPoint y: 458, distance: 8.1
click at [1326, 457] on button "Refresh" at bounding box center [1336, 450] width 66 height 26
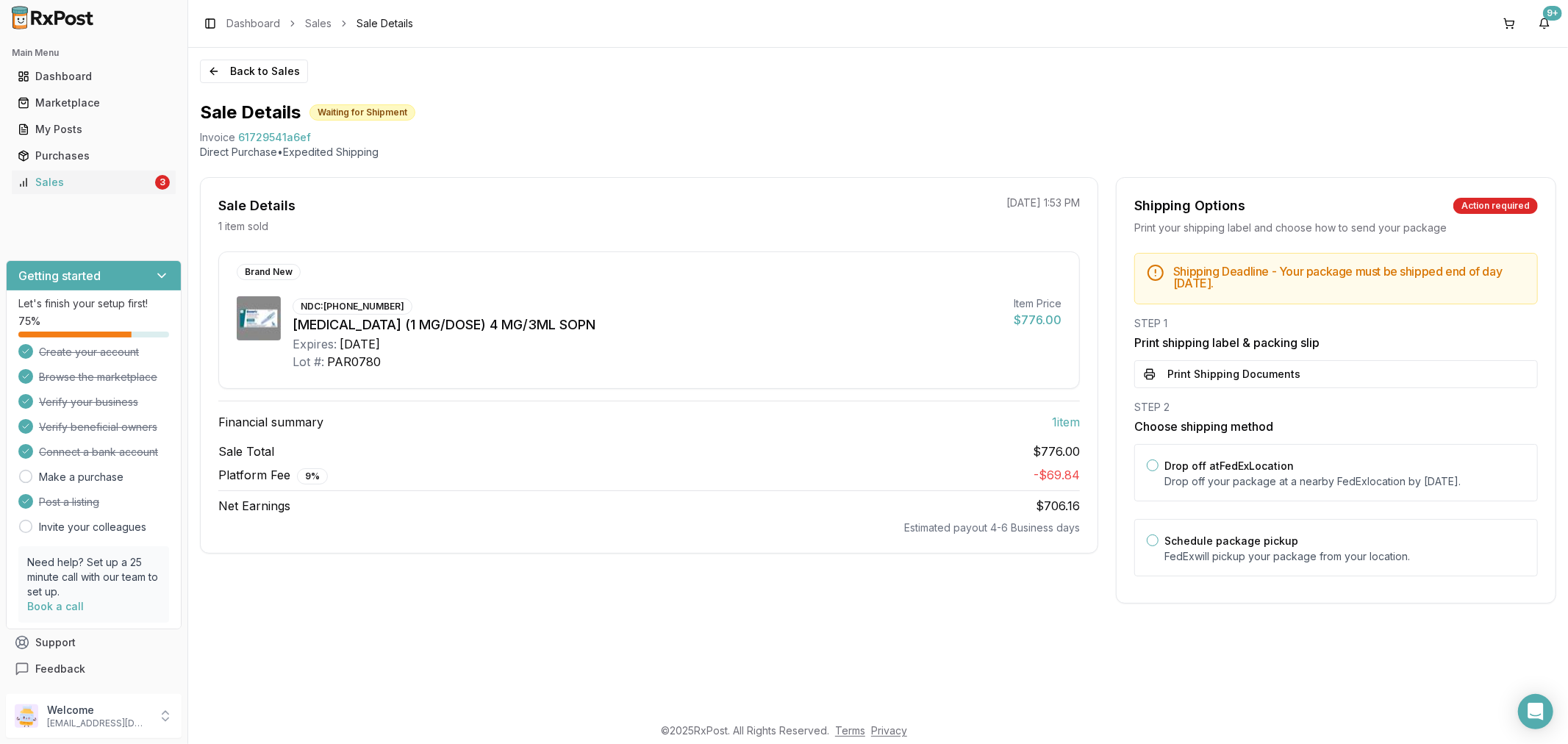
click at [1217, 378] on button "Print Shipping Documents" at bounding box center [1336, 374] width 404 height 28
drag, startPoint x: 208, startPoint y: 72, endPoint x: 197, endPoint y: 76, distance: 11.7
click at [208, 72] on button "Back to Sales" at bounding box center [254, 72] width 108 height 24
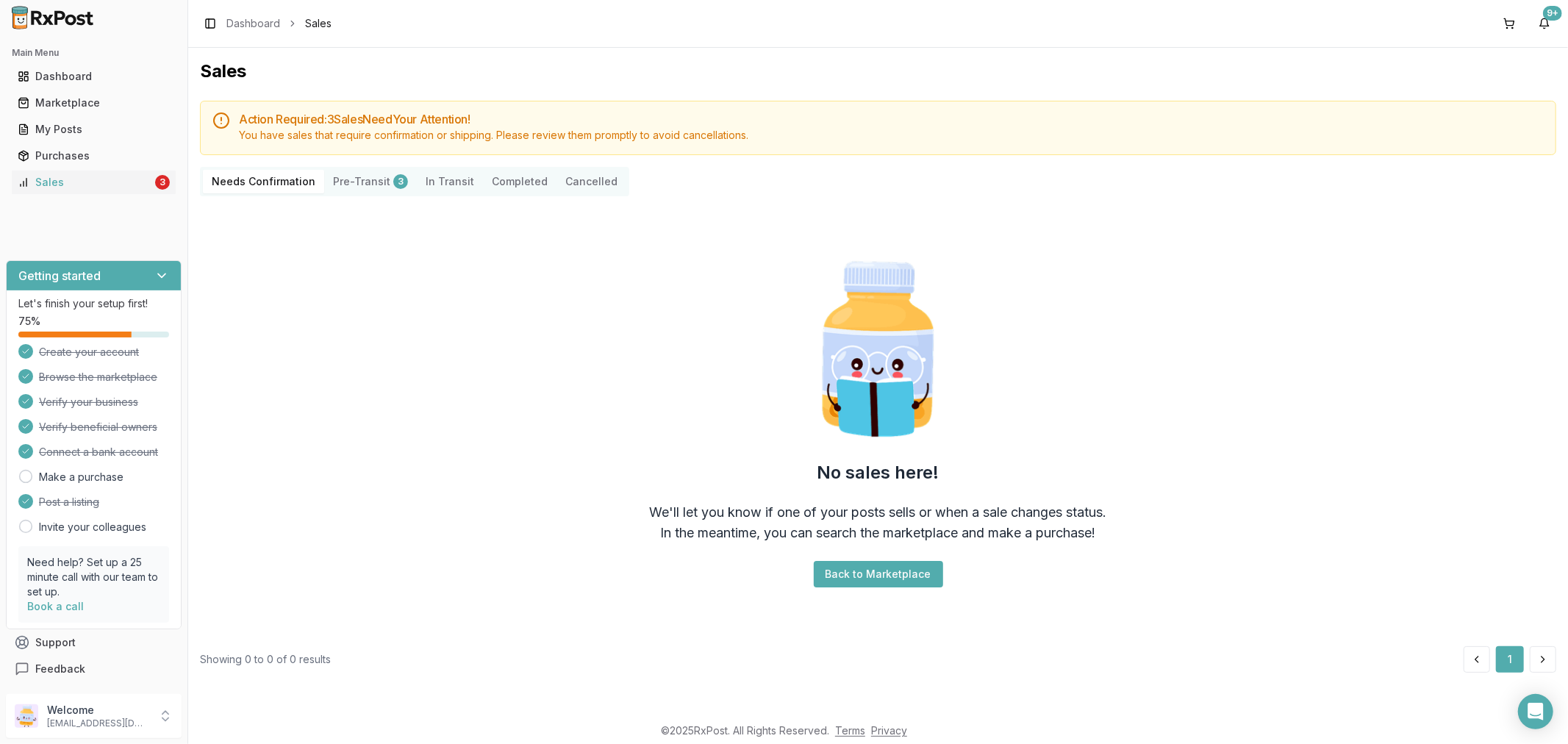
click at [214, 68] on h1 "Sales" at bounding box center [878, 72] width 1356 height 24
click at [69, 186] on div "Sales" at bounding box center [85, 182] width 135 height 15
click at [370, 172] on button "Pre-Transit 3" at bounding box center [371, 182] width 92 height 24
click at [277, 182] on Confirmation "Needs Confirmation" at bounding box center [264, 182] width 121 height 24
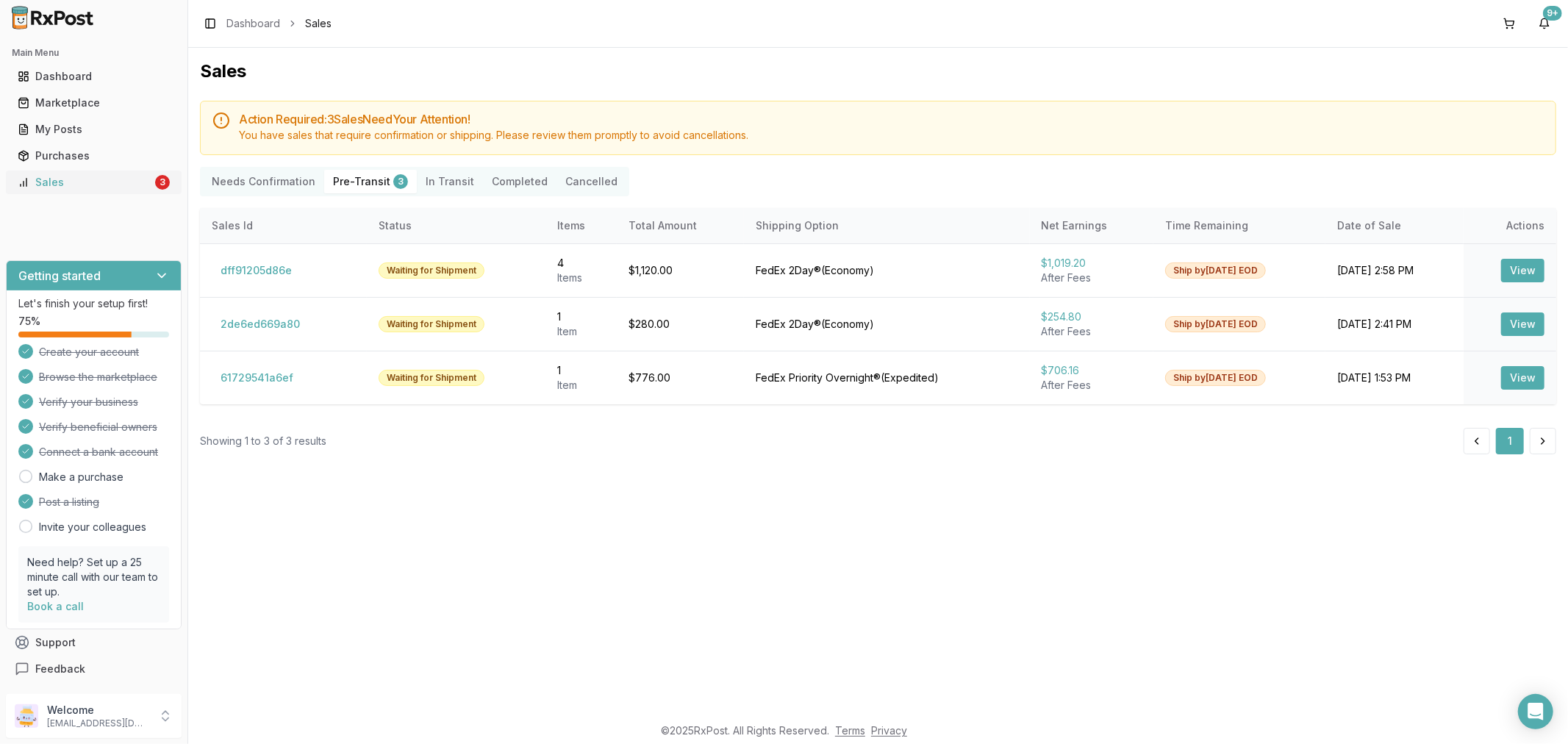
click at [81, 180] on div "Sales" at bounding box center [85, 182] width 135 height 15
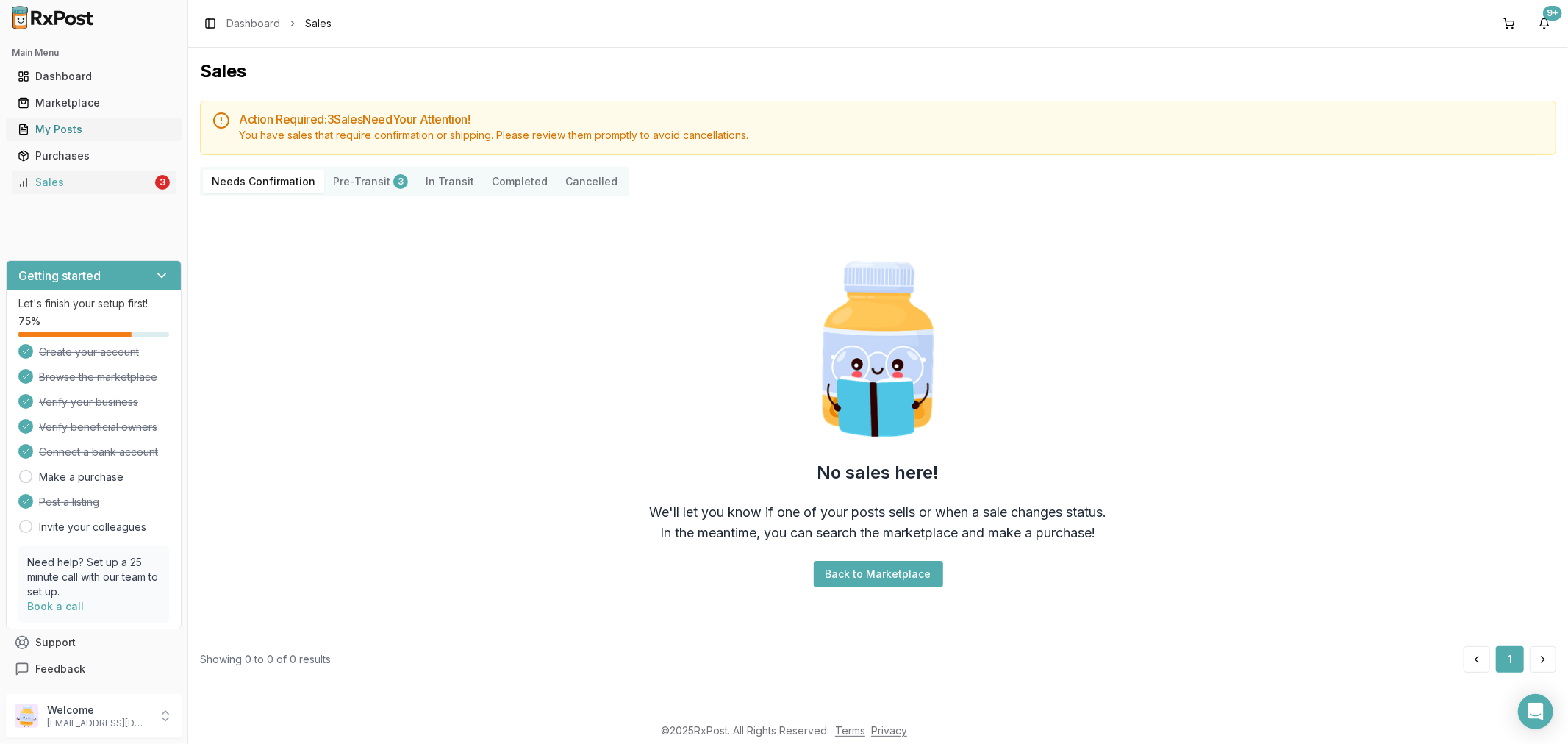
click at [75, 130] on div "My Posts" at bounding box center [94, 129] width 152 height 15
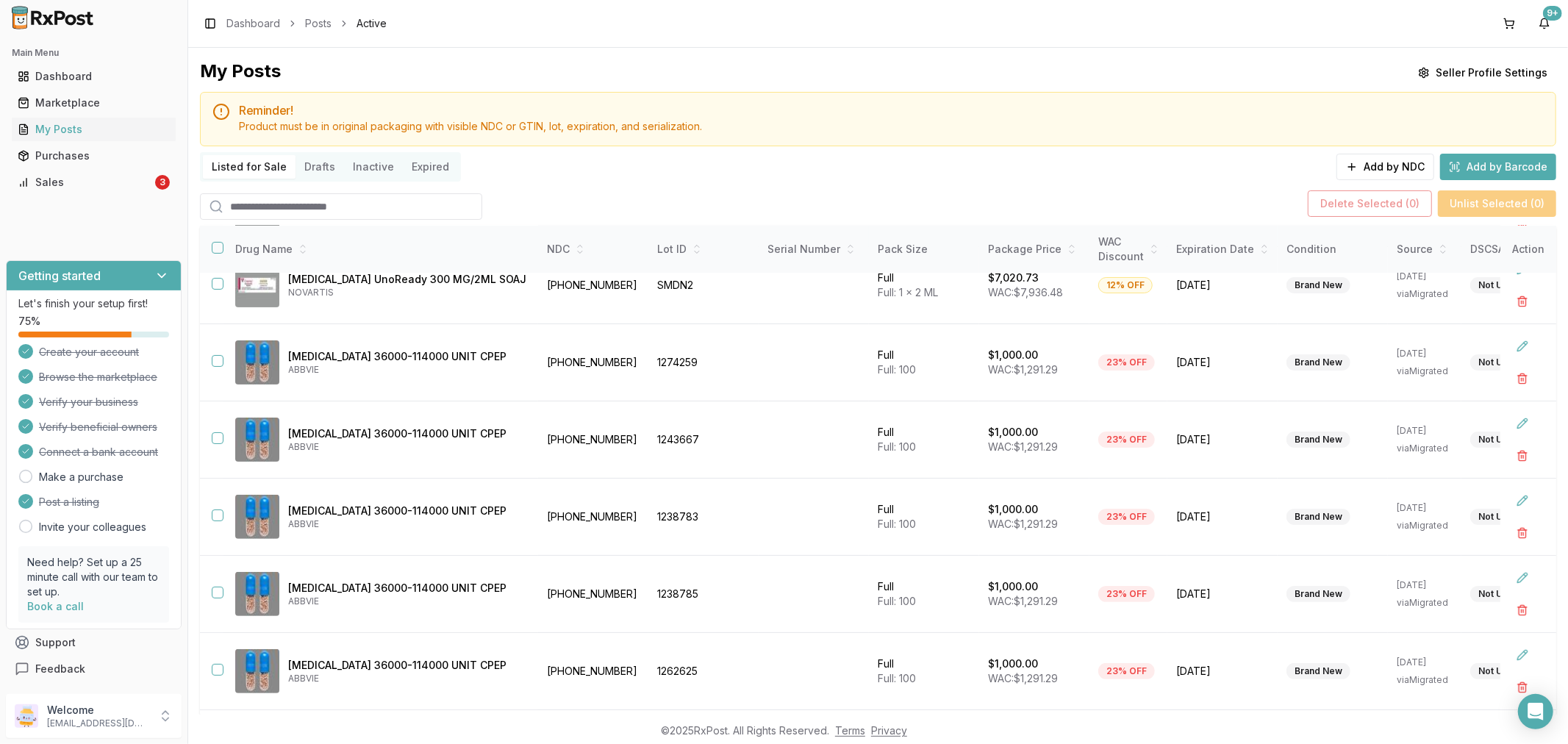
scroll to position [341, 0]
click at [287, 211] on input "search" at bounding box center [341, 206] width 283 height 26
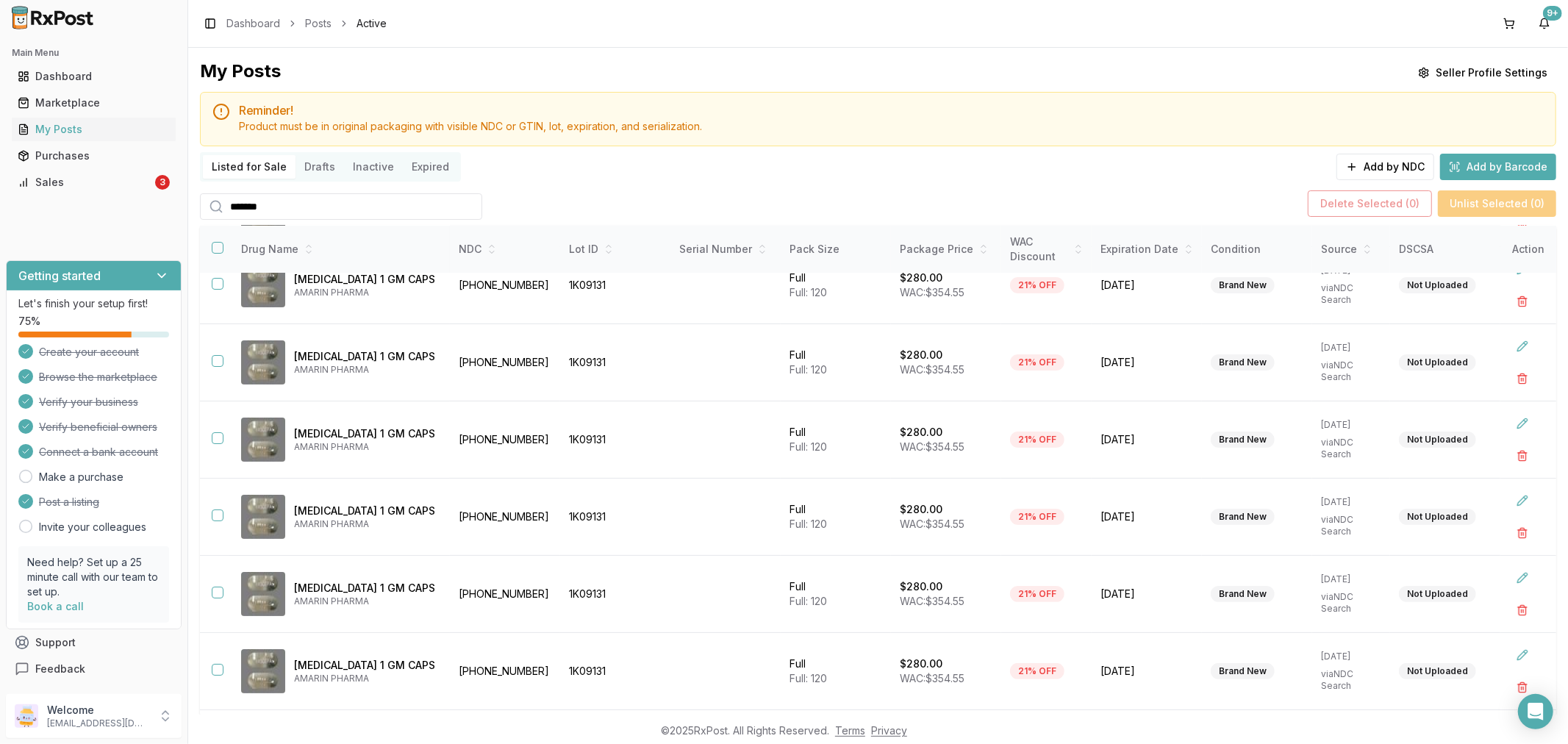
scroll to position [104, 0]
type input "*******"
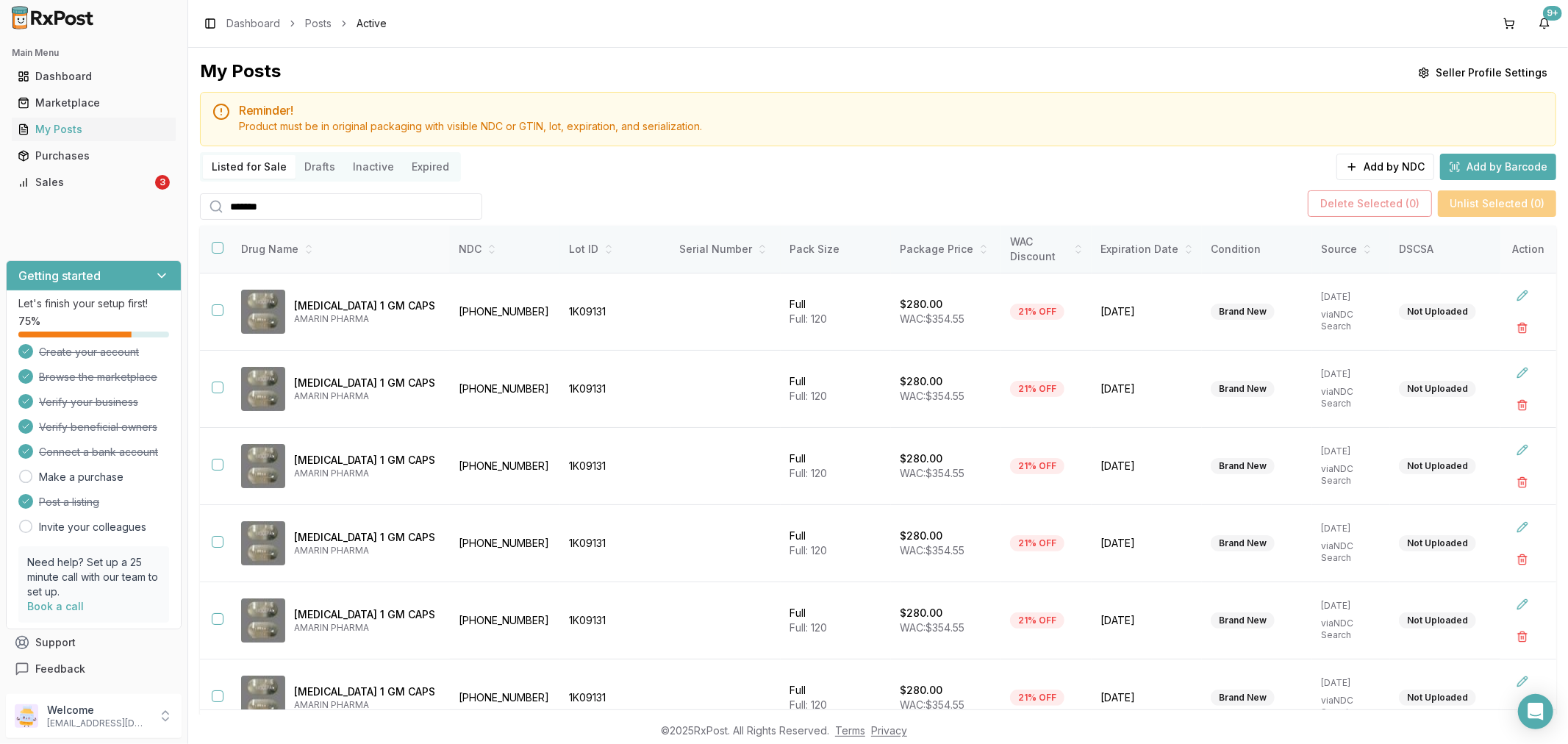
click at [219, 247] on button "button" at bounding box center [218, 248] width 12 height 12
click at [113, 120] on link "My Posts" at bounding box center [94, 129] width 164 height 26
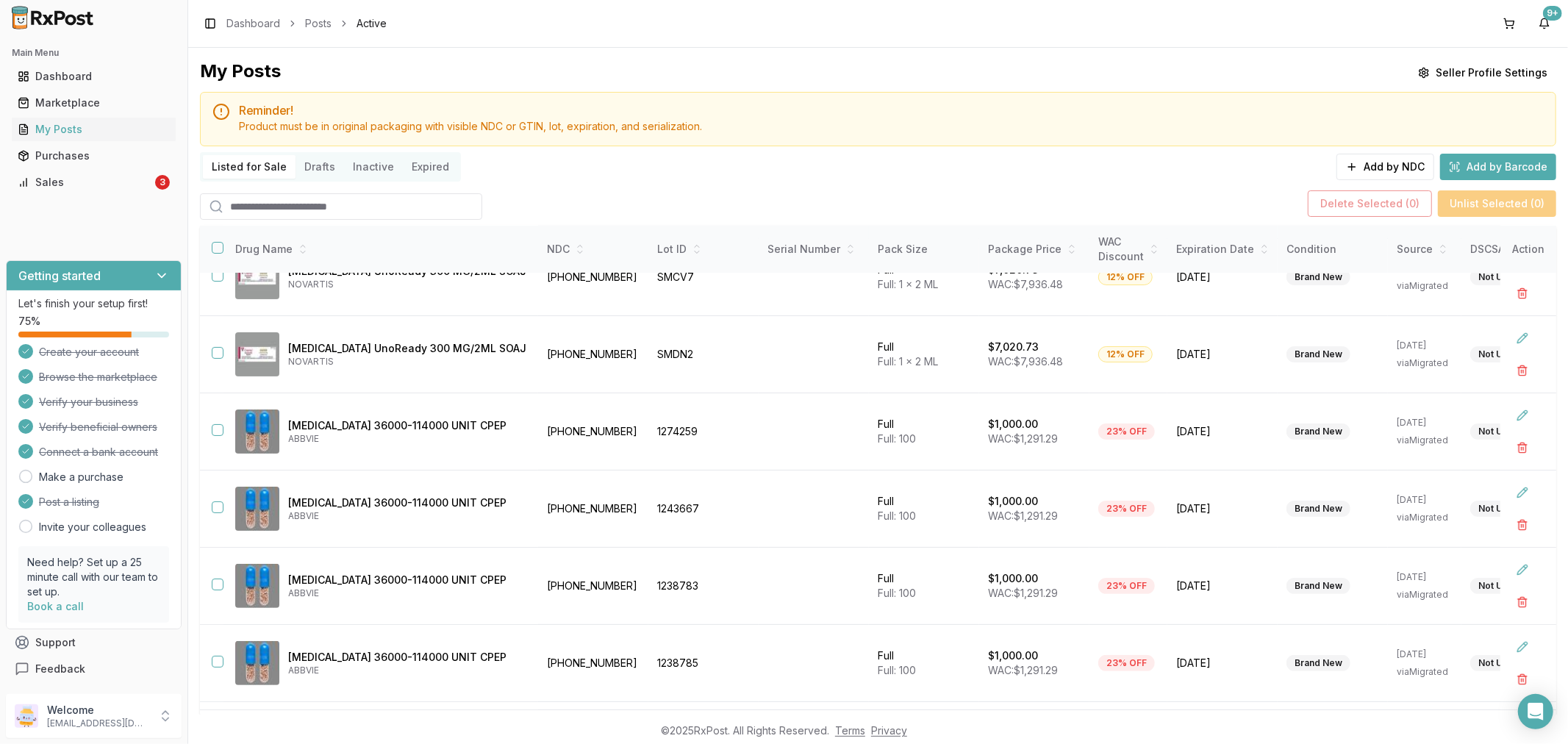
scroll to position [97, 0]
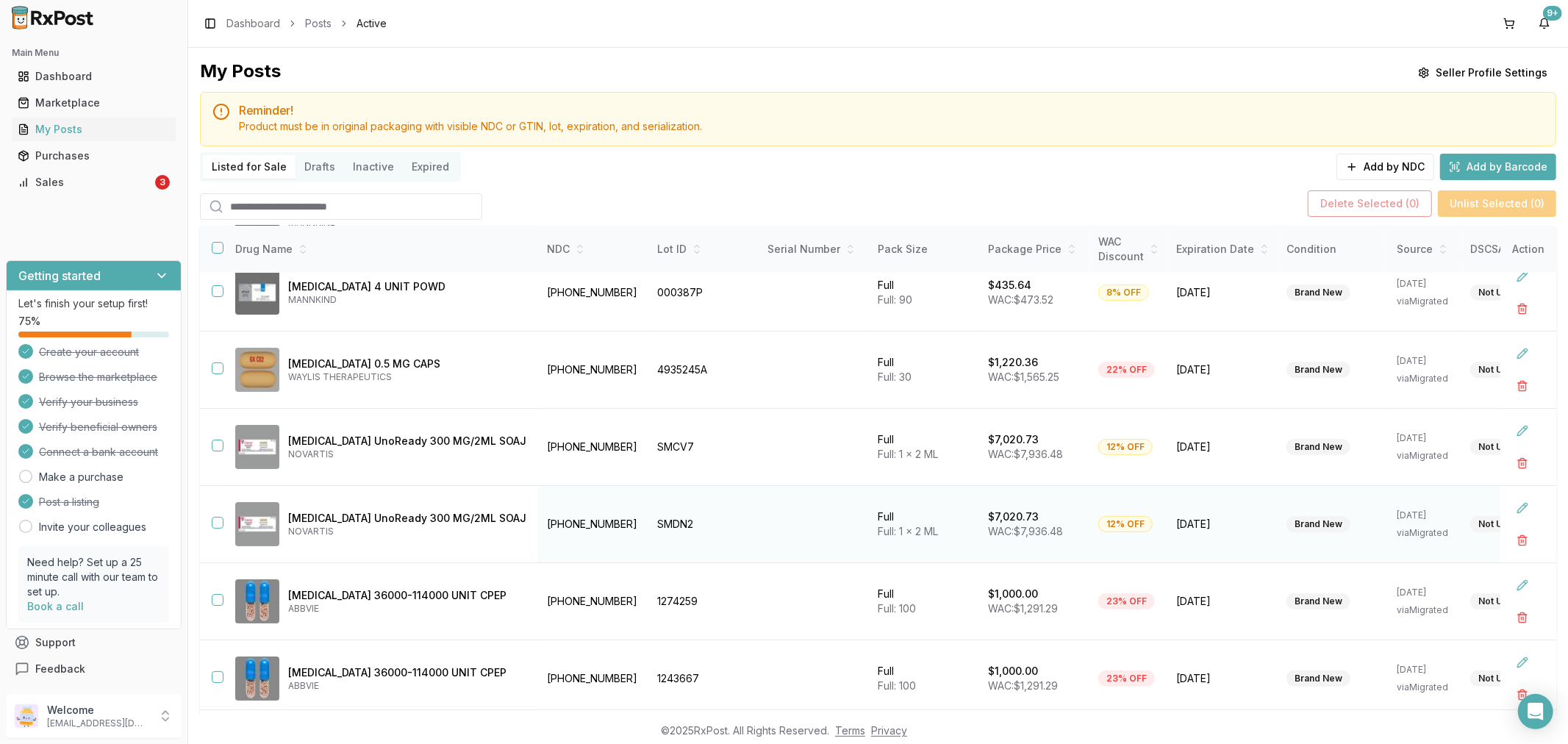
drag, startPoint x: 216, startPoint y: 446, endPoint x: 225, endPoint y: 513, distance: 67.6
click at [219, 452] on td at bounding box center [212, 448] width 24 height 77
drag, startPoint x: 218, startPoint y: 445, endPoint x: 225, endPoint y: 499, distance: 54.5
click at [218, 447] on button "button" at bounding box center [218, 446] width 12 height 12
click at [217, 524] on button "button" at bounding box center [218, 523] width 12 height 12
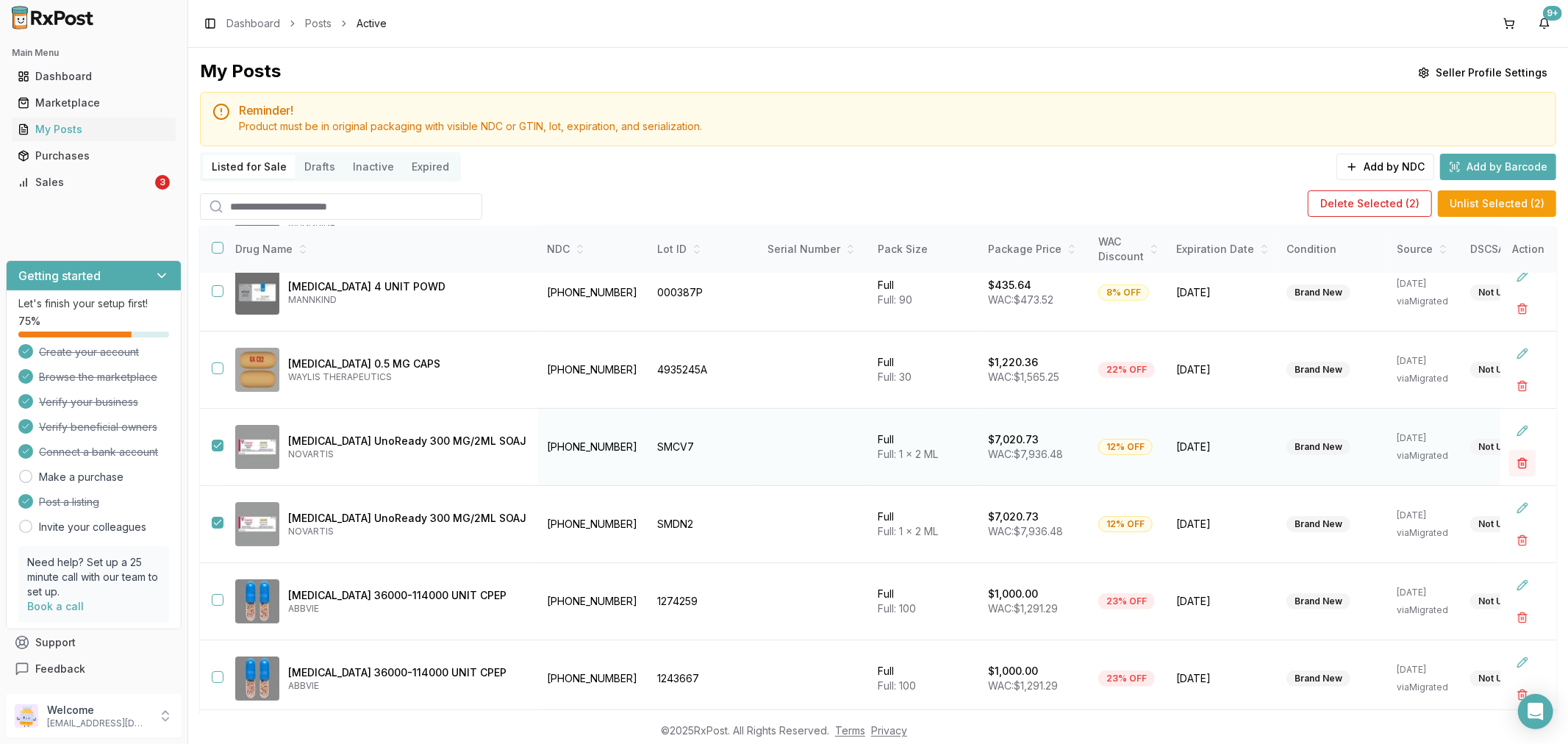
click at [1509, 460] on button "button" at bounding box center [1522, 463] width 26 height 26
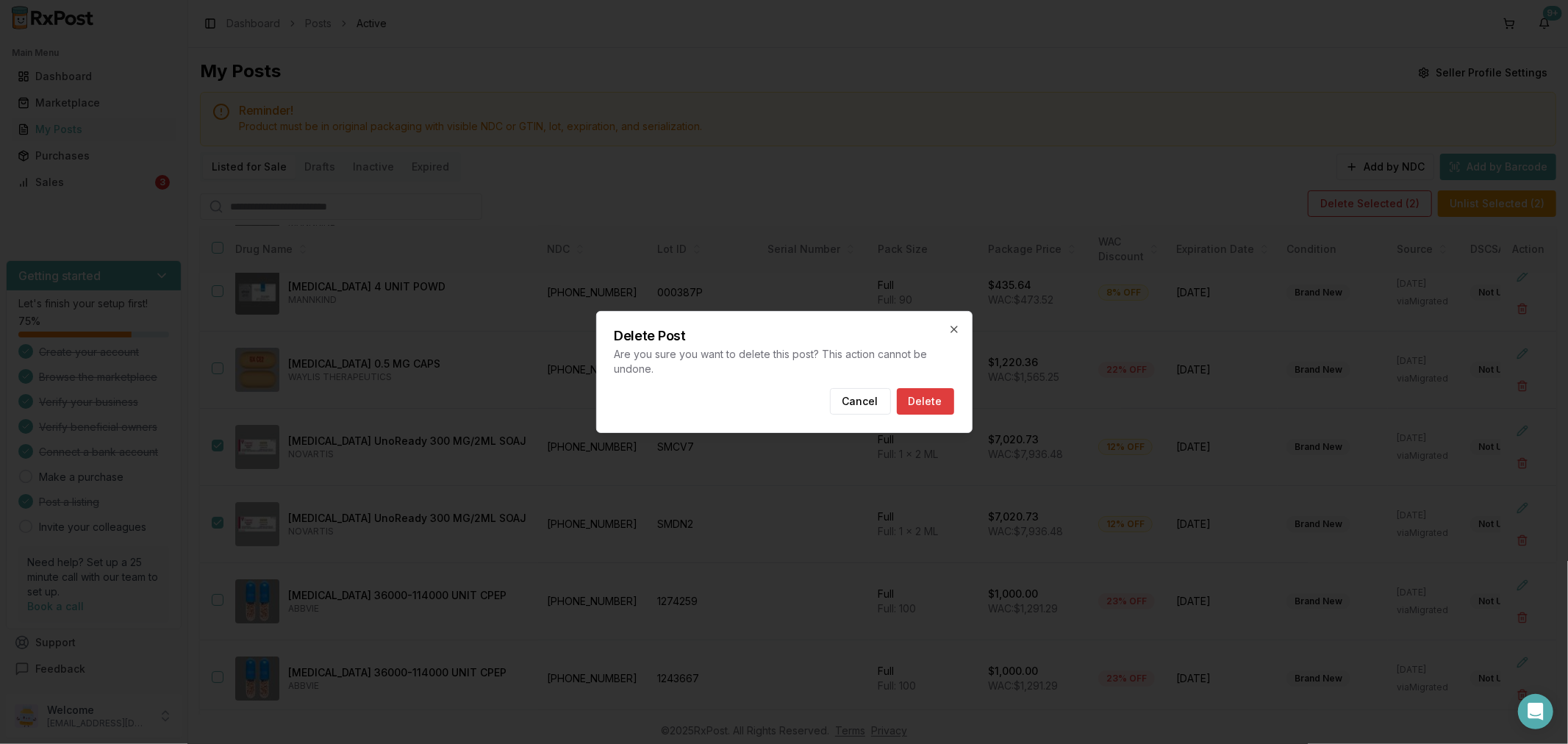
click at [922, 402] on button "Delete" at bounding box center [925, 401] width 57 height 26
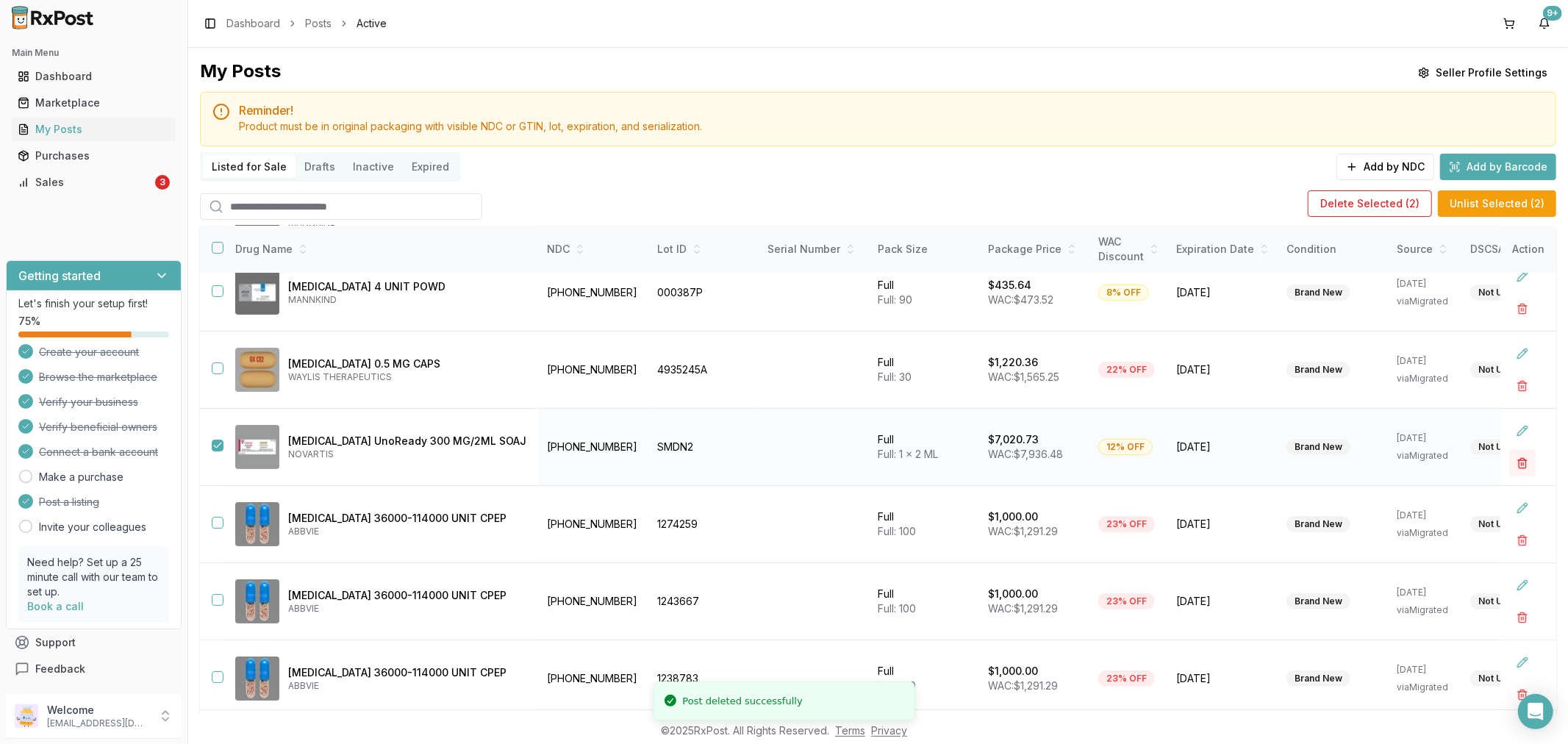
click at [1509, 468] on button "button" at bounding box center [1522, 463] width 26 height 26
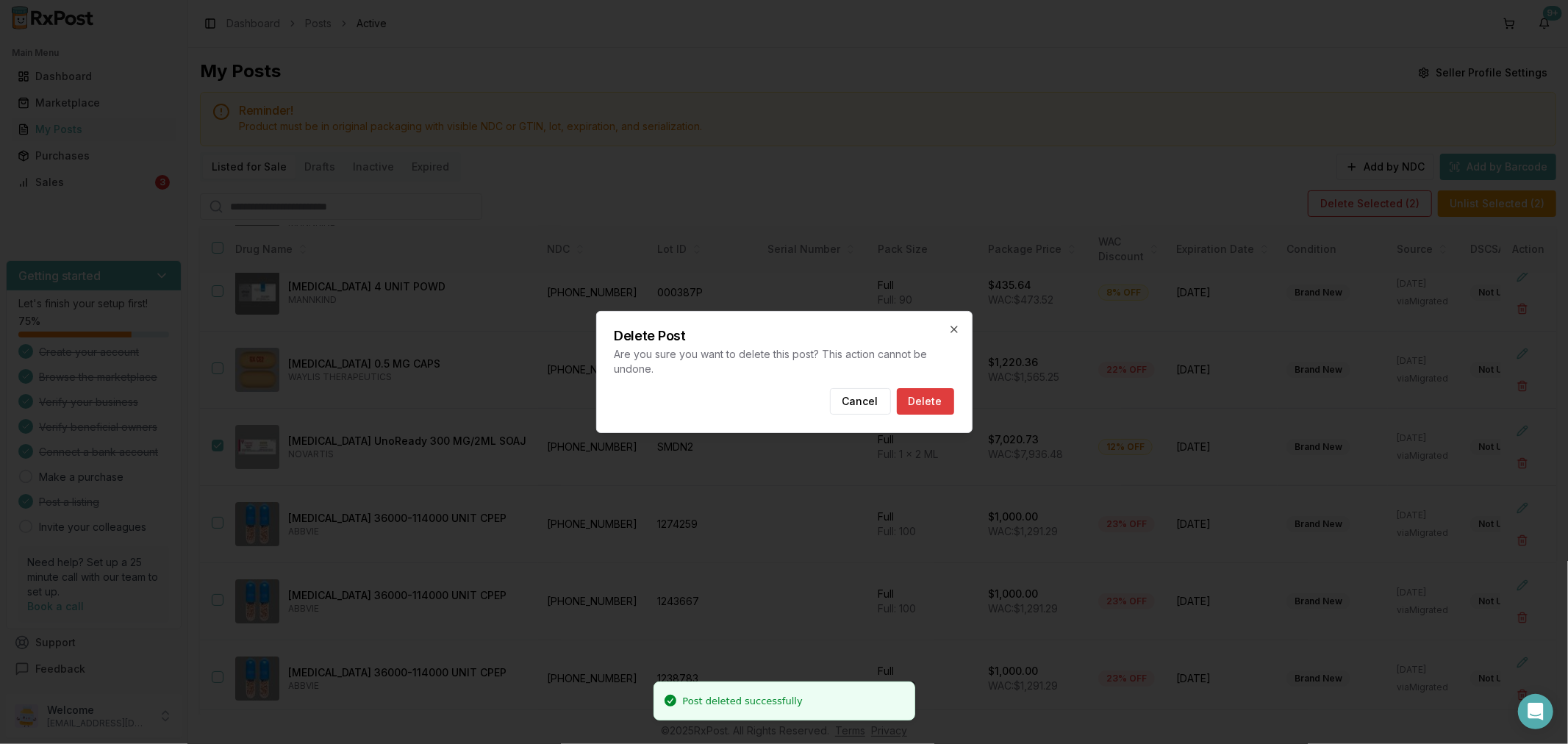
click at [938, 408] on button "Delete" at bounding box center [925, 401] width 57 height 26
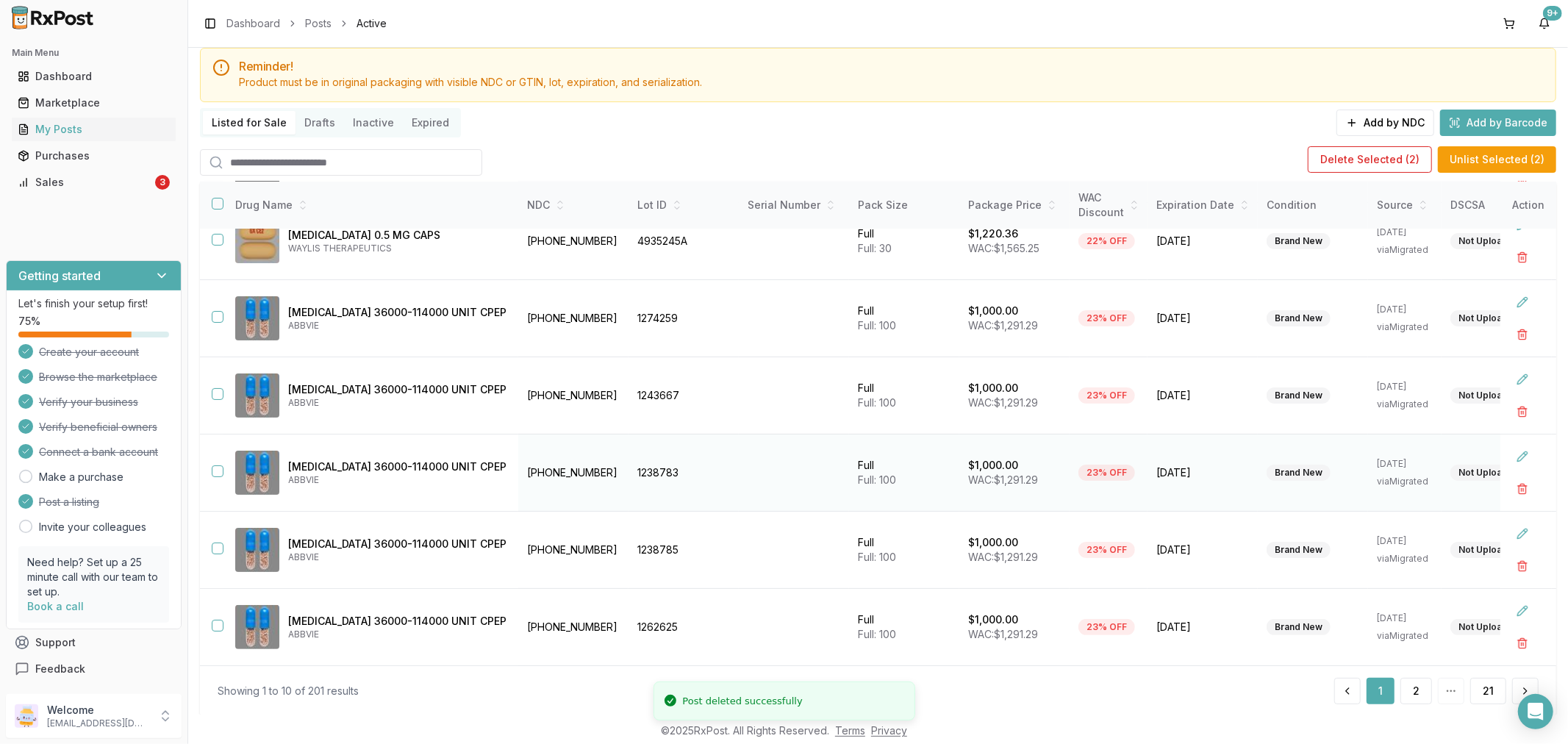
scroll to position [81, 0]
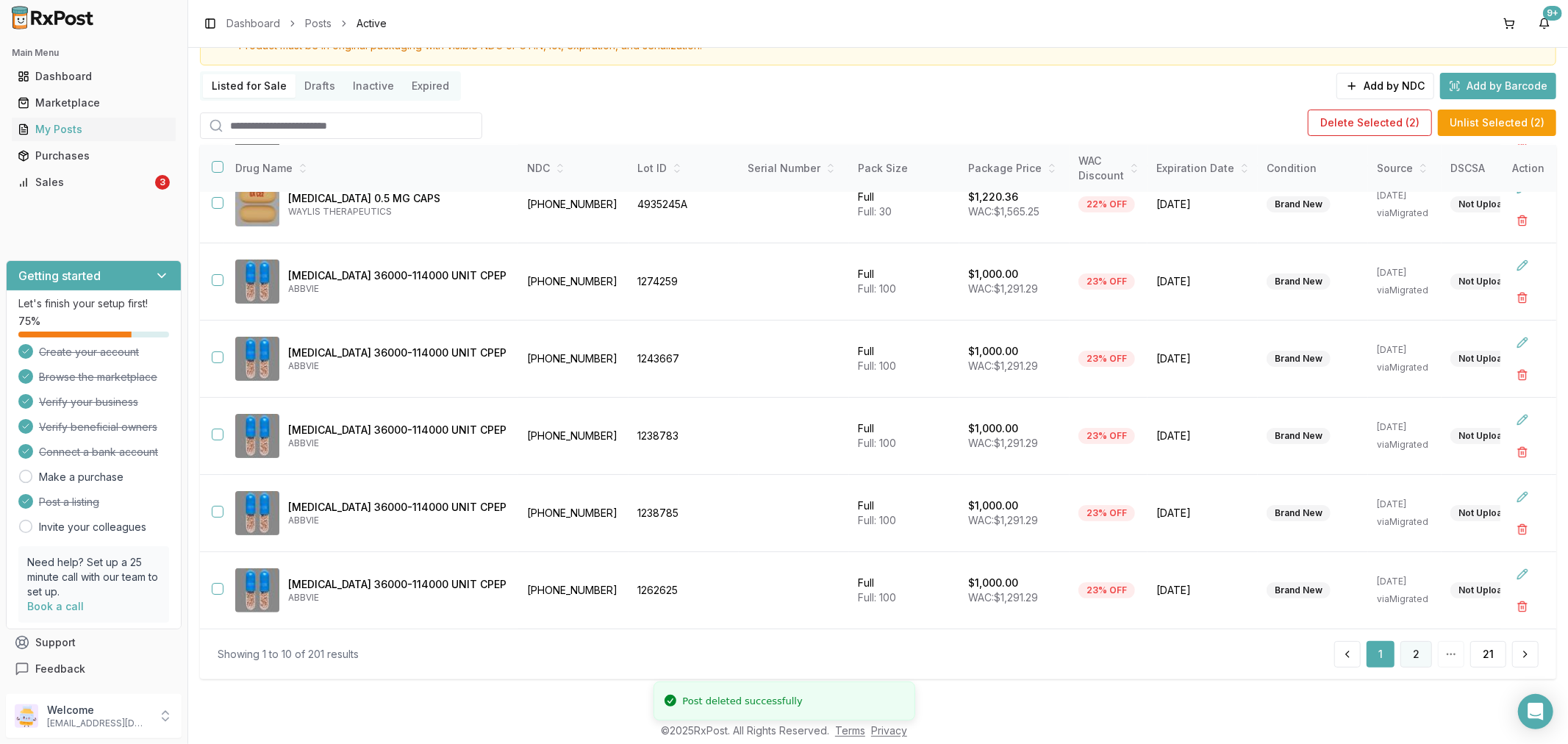
click at [1406, 654] on button "2" at bounding box center [1416, 654] width 32 height 26
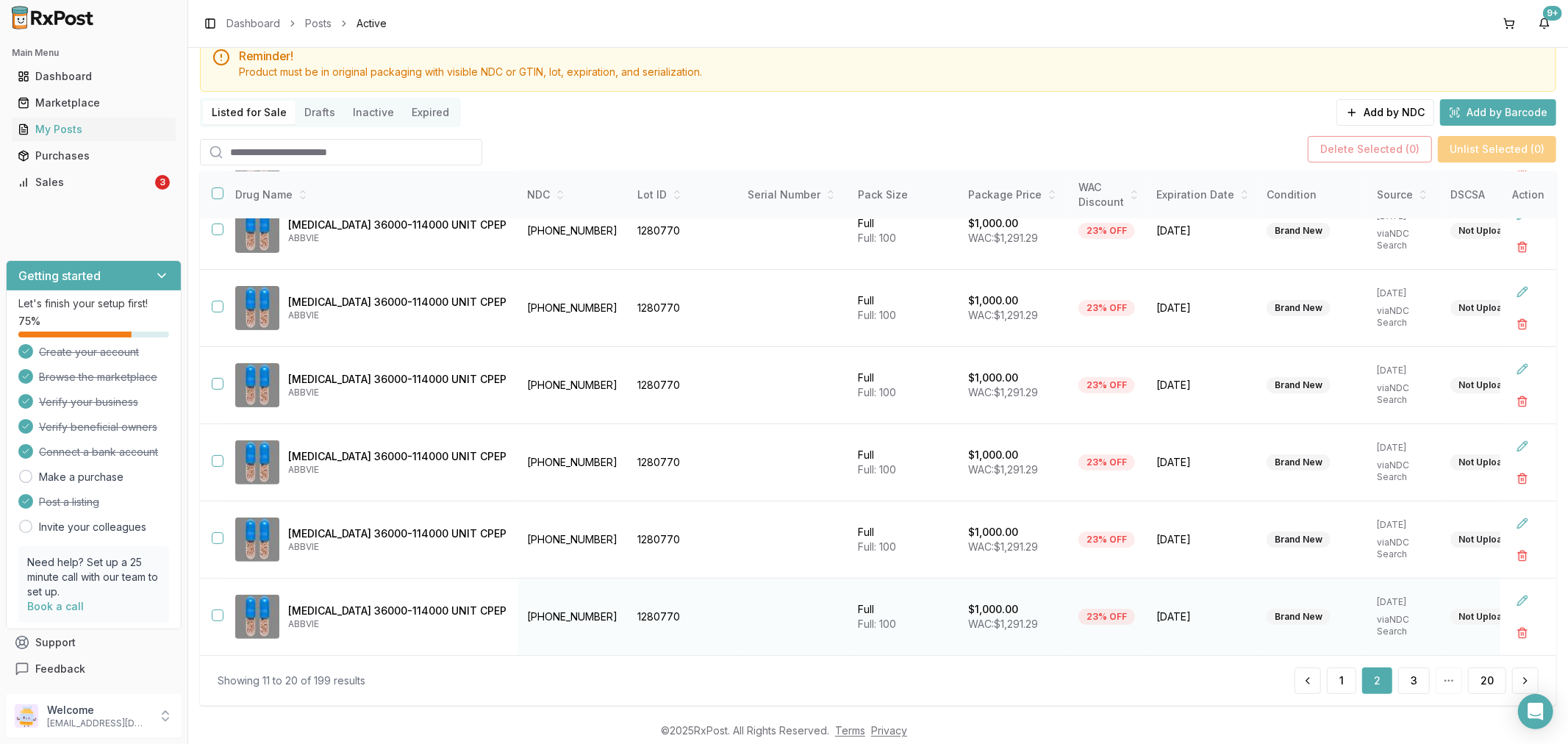
scroll to position [81, 0]
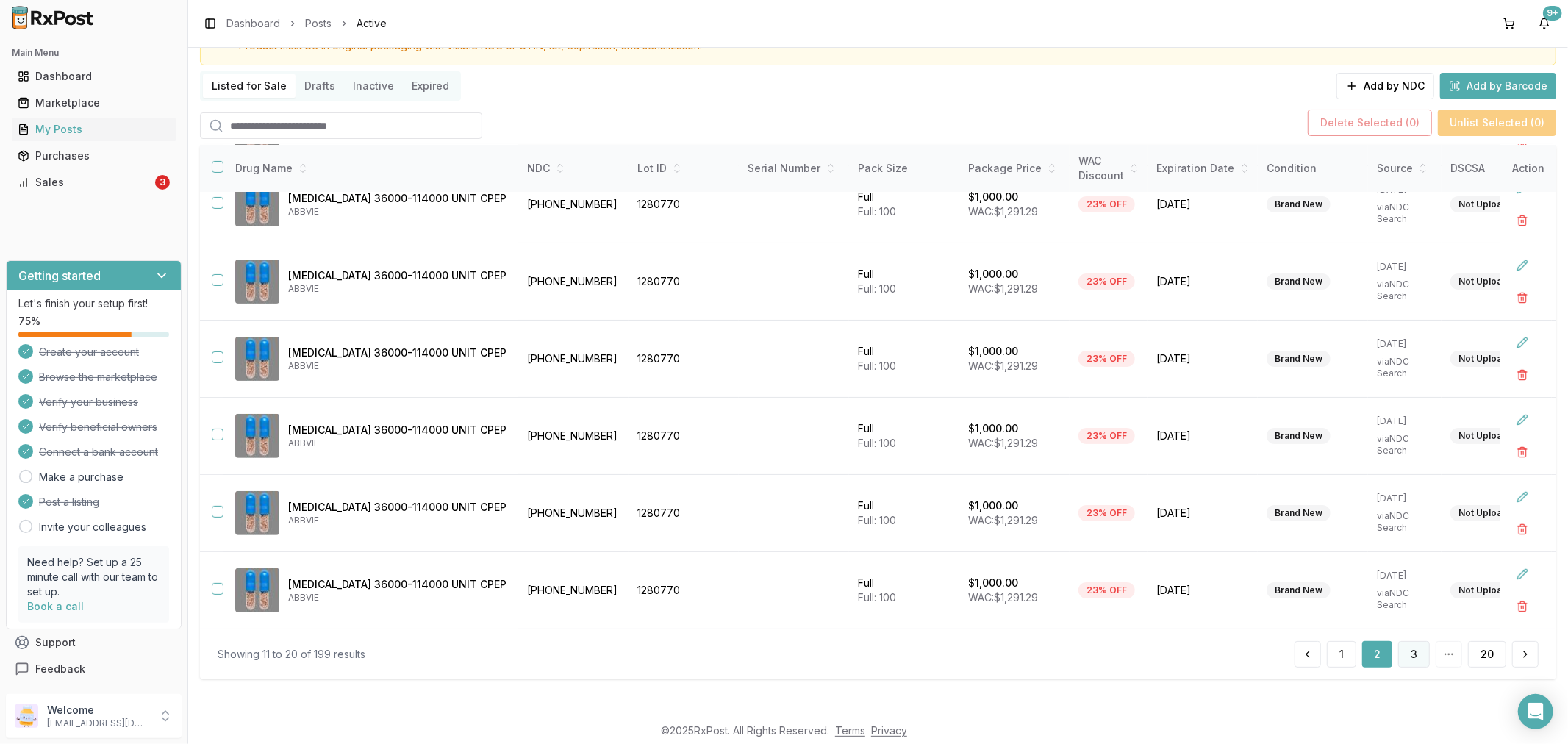
click at [1401, 655] on button "3" at bounding box center [1413, 654] width 32 height 26
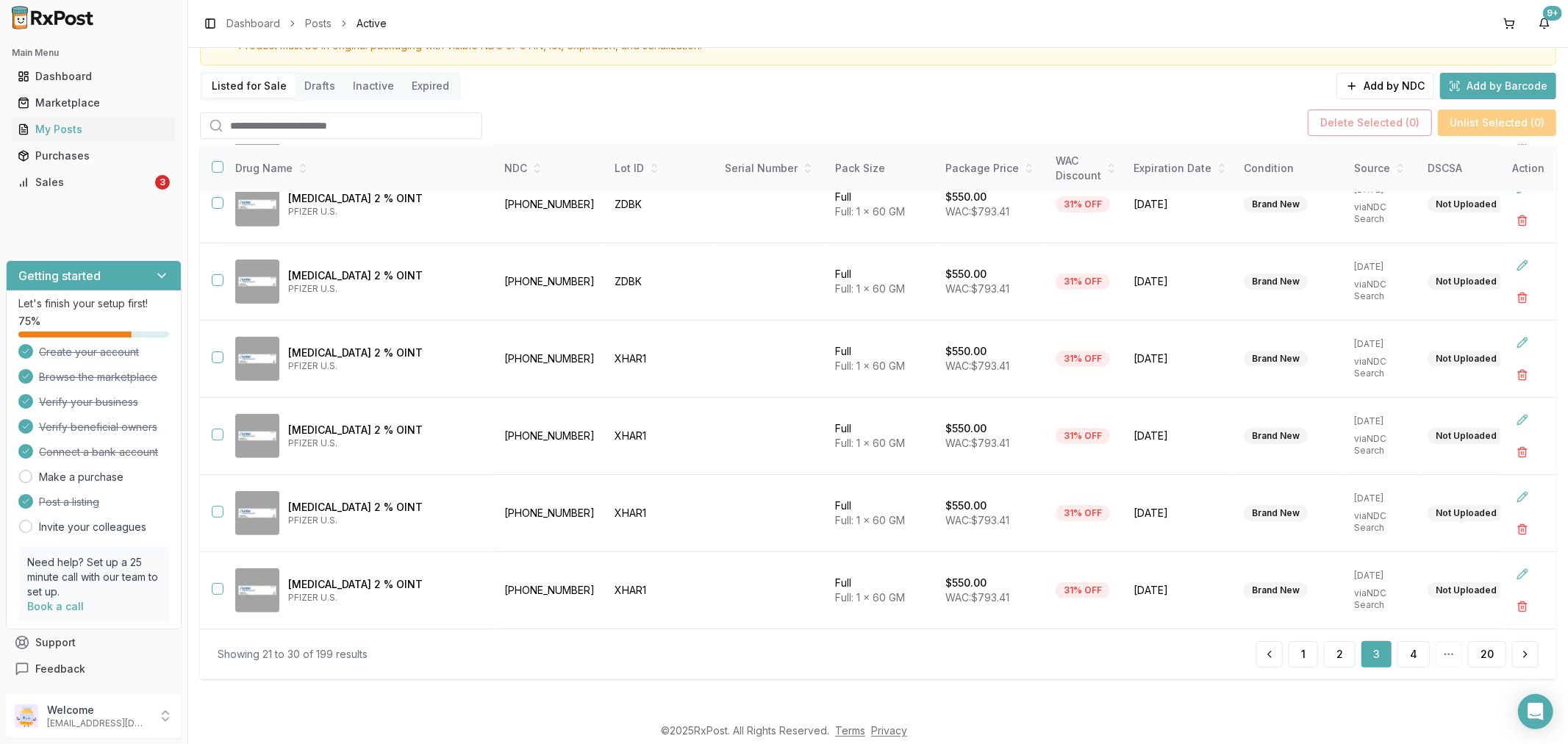
scroll to position [336, 0]
click at [1408, 660] on button "4" at bounding box center [1414, 654] width 32 height 26
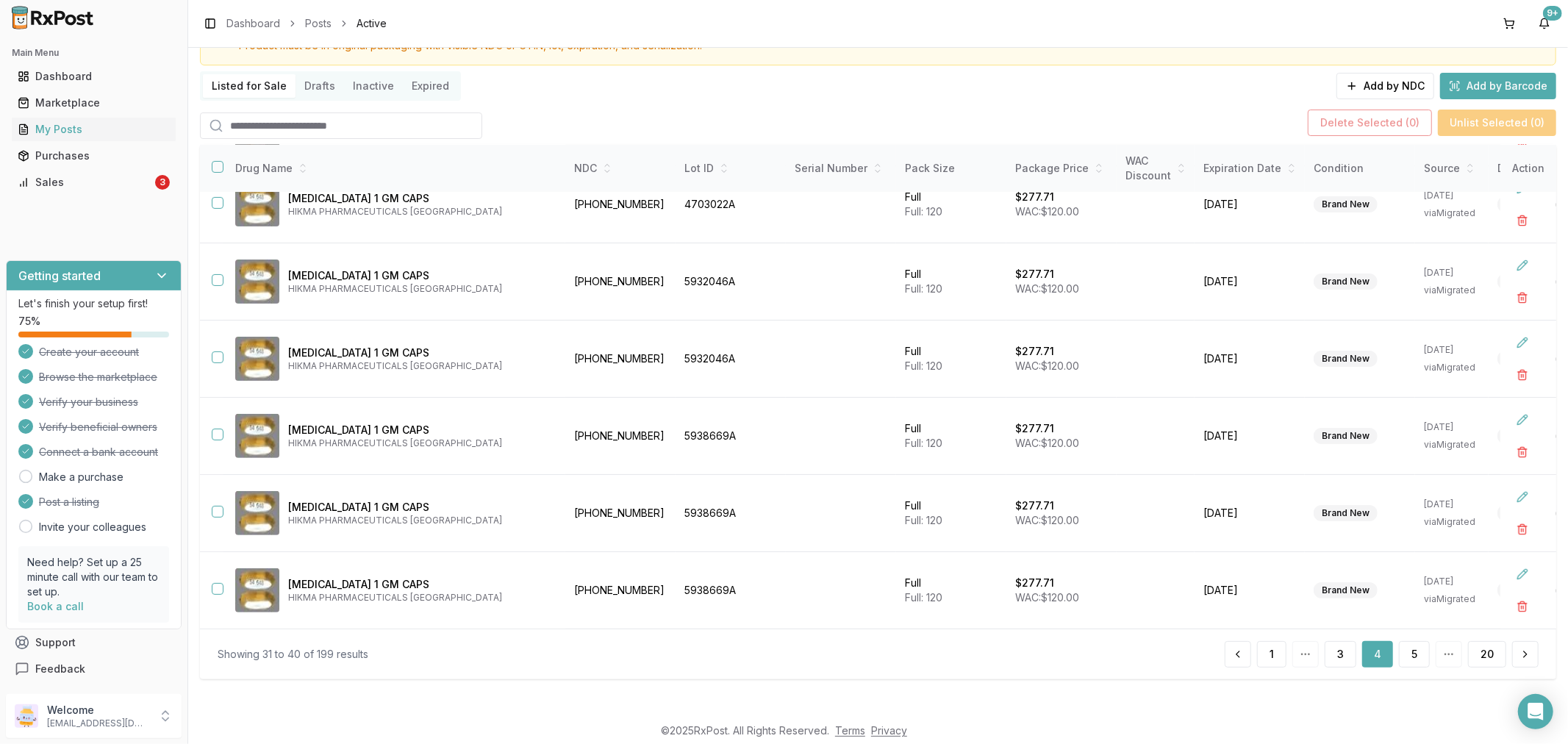
scroll to position [341, 0]
click at [1413, 664] on button "5" at bounding box center [1414, 654] width 31 height 26
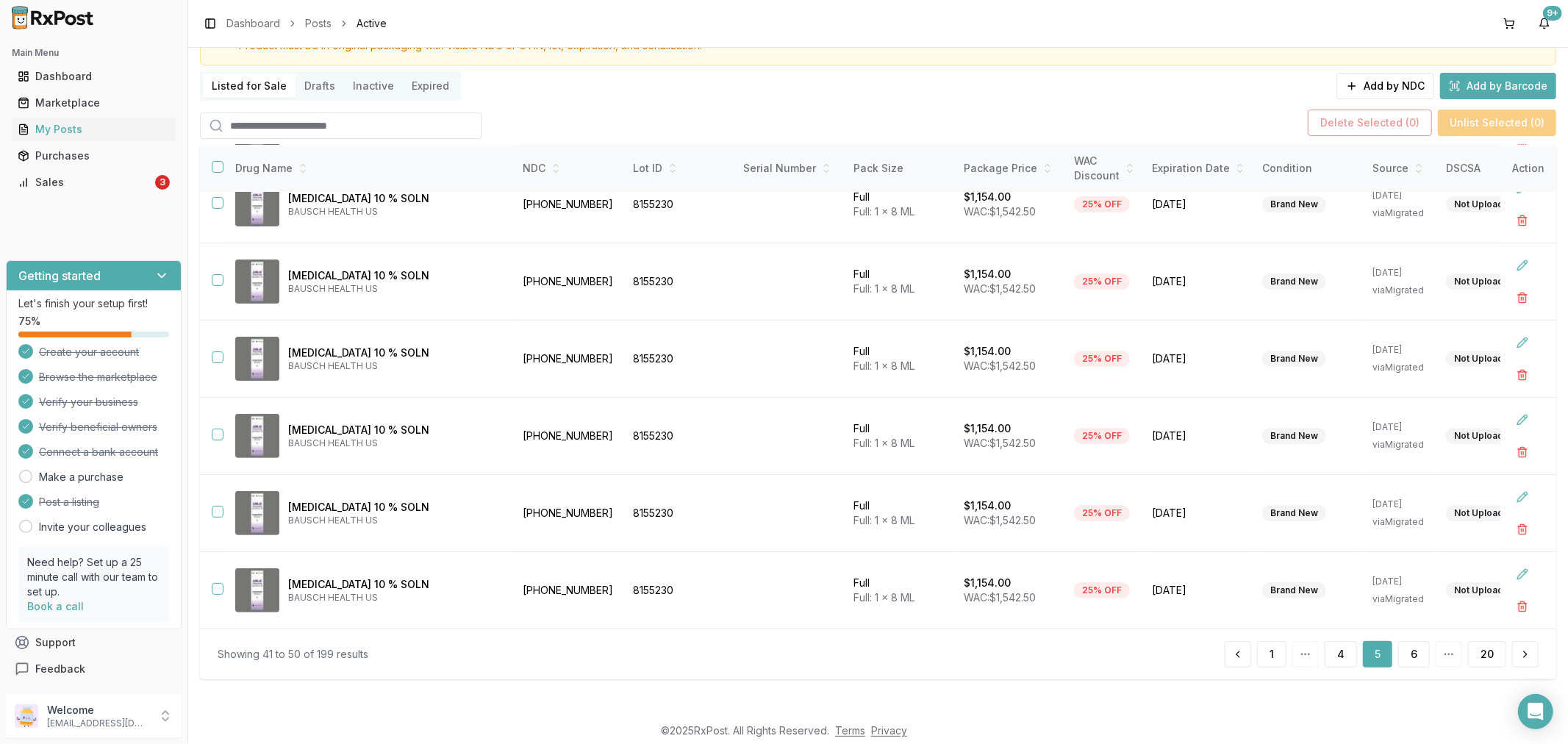
scroll to position [336, 0]
click at [1409, 660] on button "6" at bounding box center [1413, 654] width 32 height 26
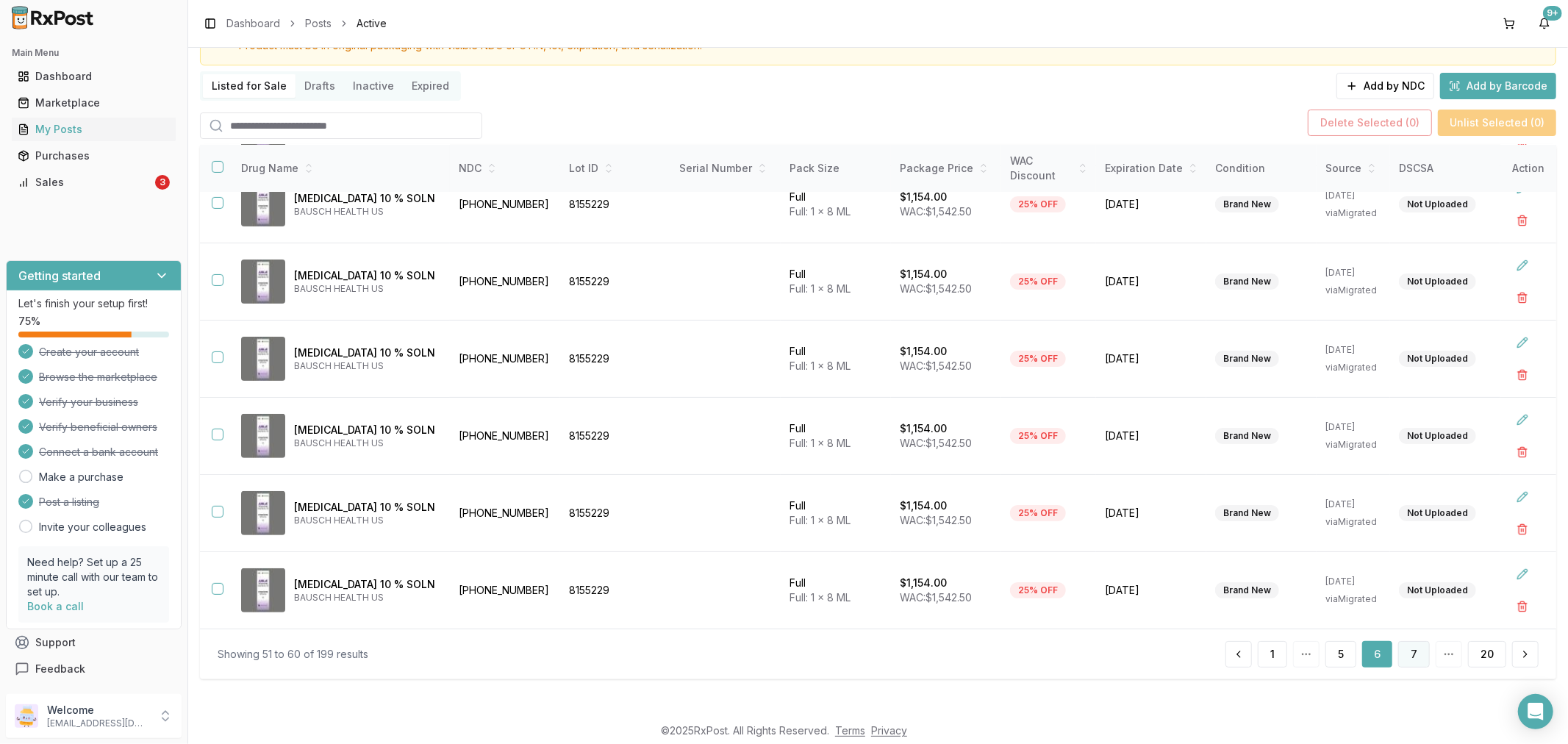
click at [1408, 659] on button "7" at bounding box center [1413, 654] width 32 height 26
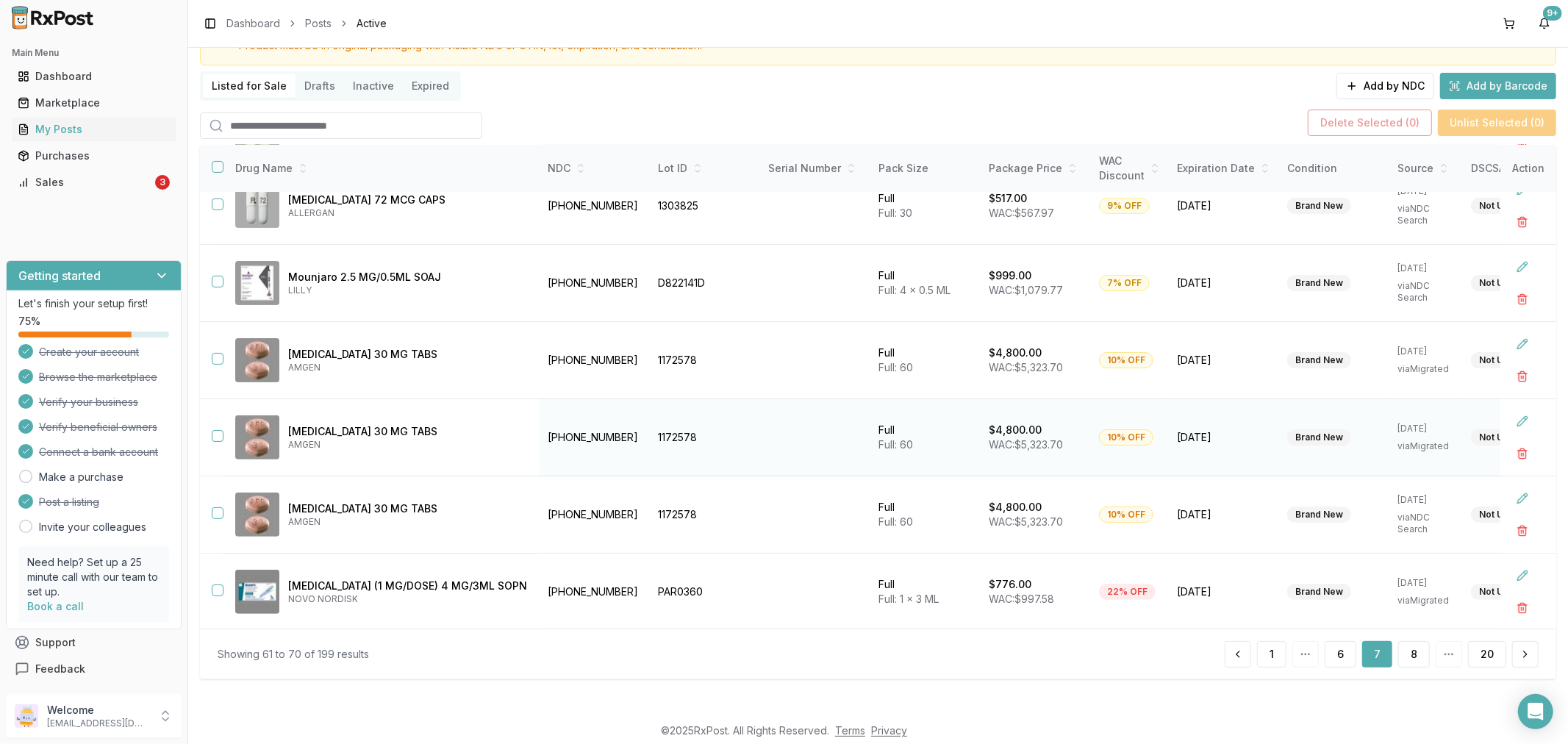
scroll to position [341, 0]
click at [1409, 659] on button "8" at bounding box center [1413, 654] width 32 height 26
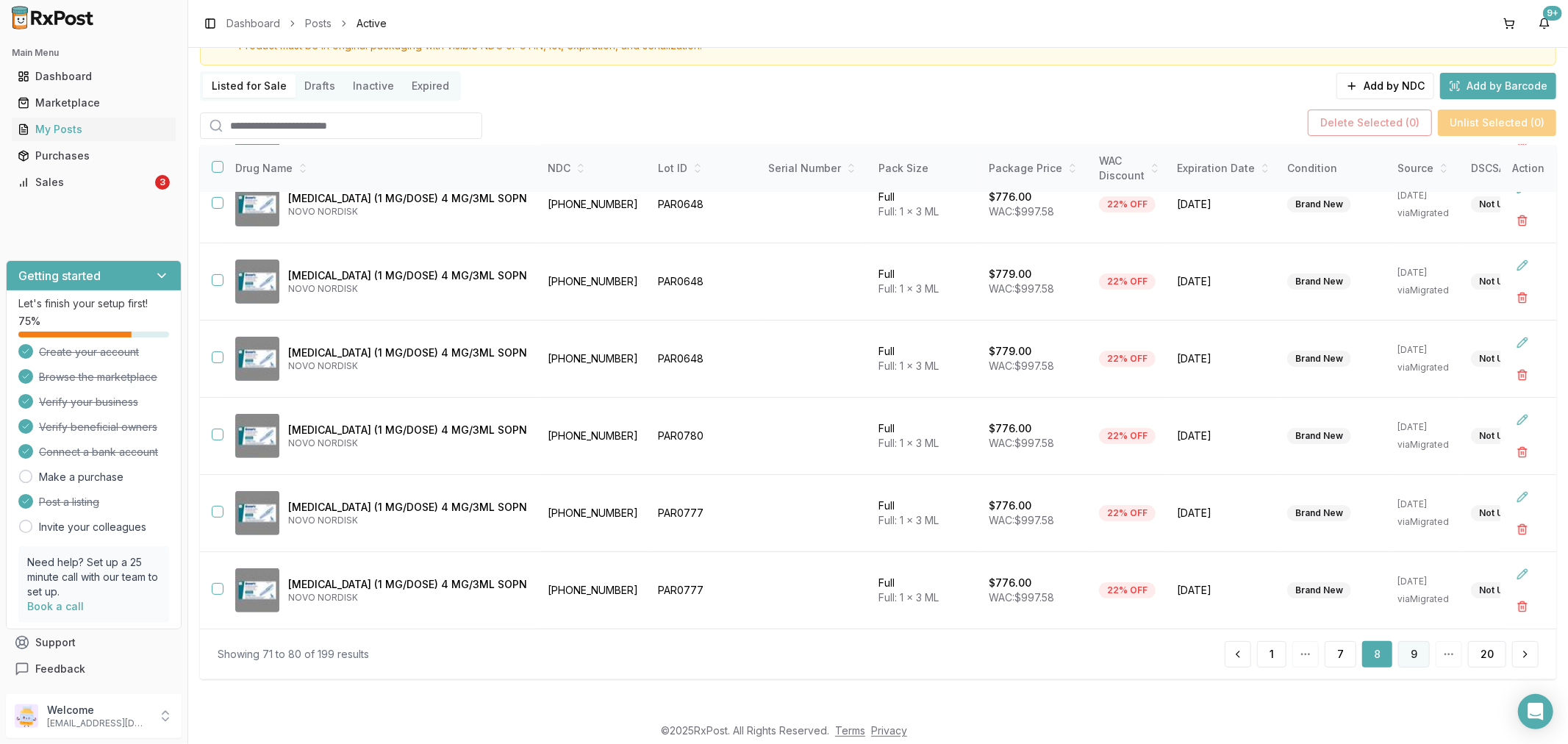
click at [1401, 659] on button "9" at bounding box center [1413, 654] width 32 height 26
click at [1401, 659] on button "10" at bounding box center [1412, 654] width 36 height 26
click at [1401, 659] on button "11" at bounding box center [1413, 654] width 34 height 26
click at [1401, 659] on button "12" at bounding box center [1412, 654] width 36 height 26
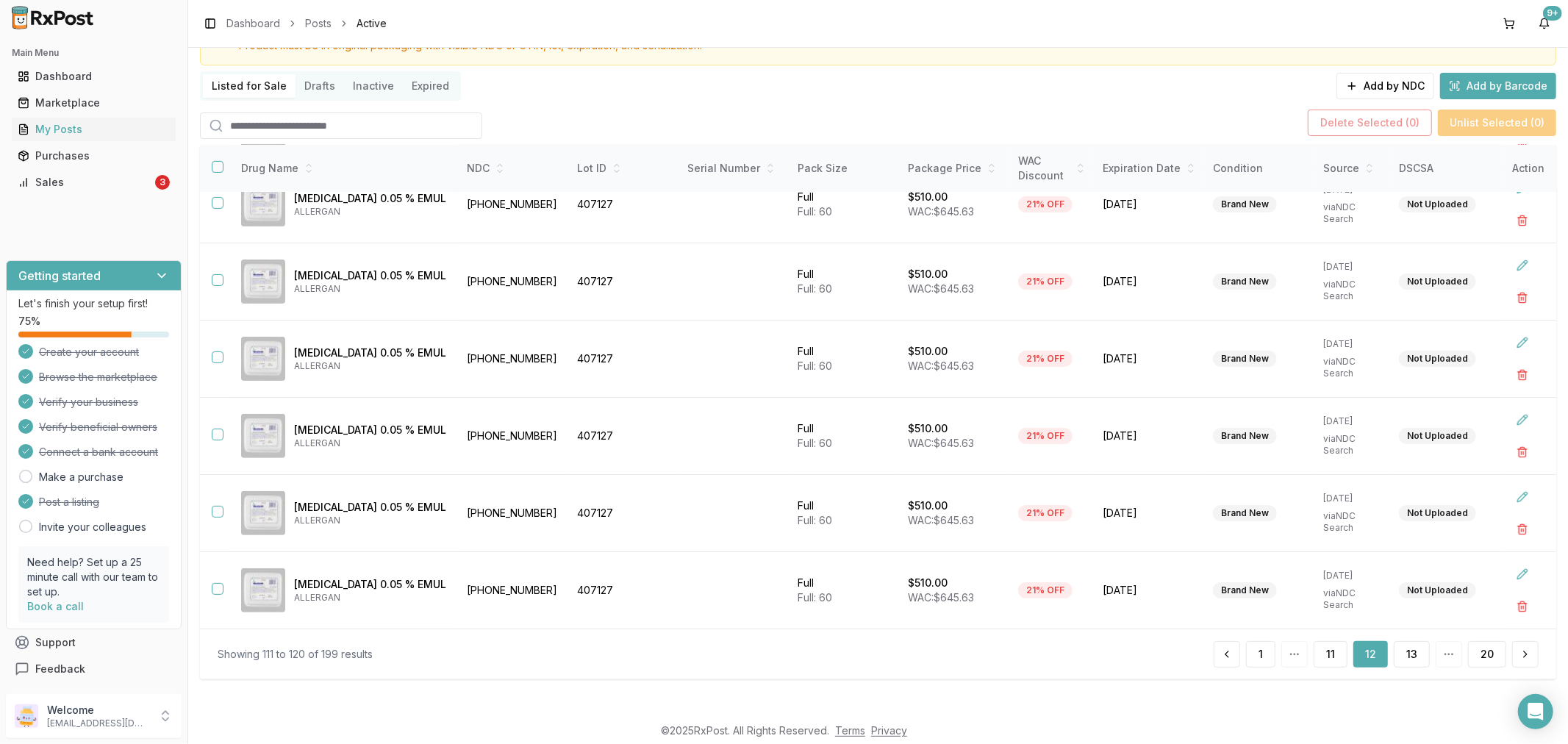
scroll to position [336, 0]
click at [1399, 658] on button "13" at bounding box center [1412, 654] width 36 height 26
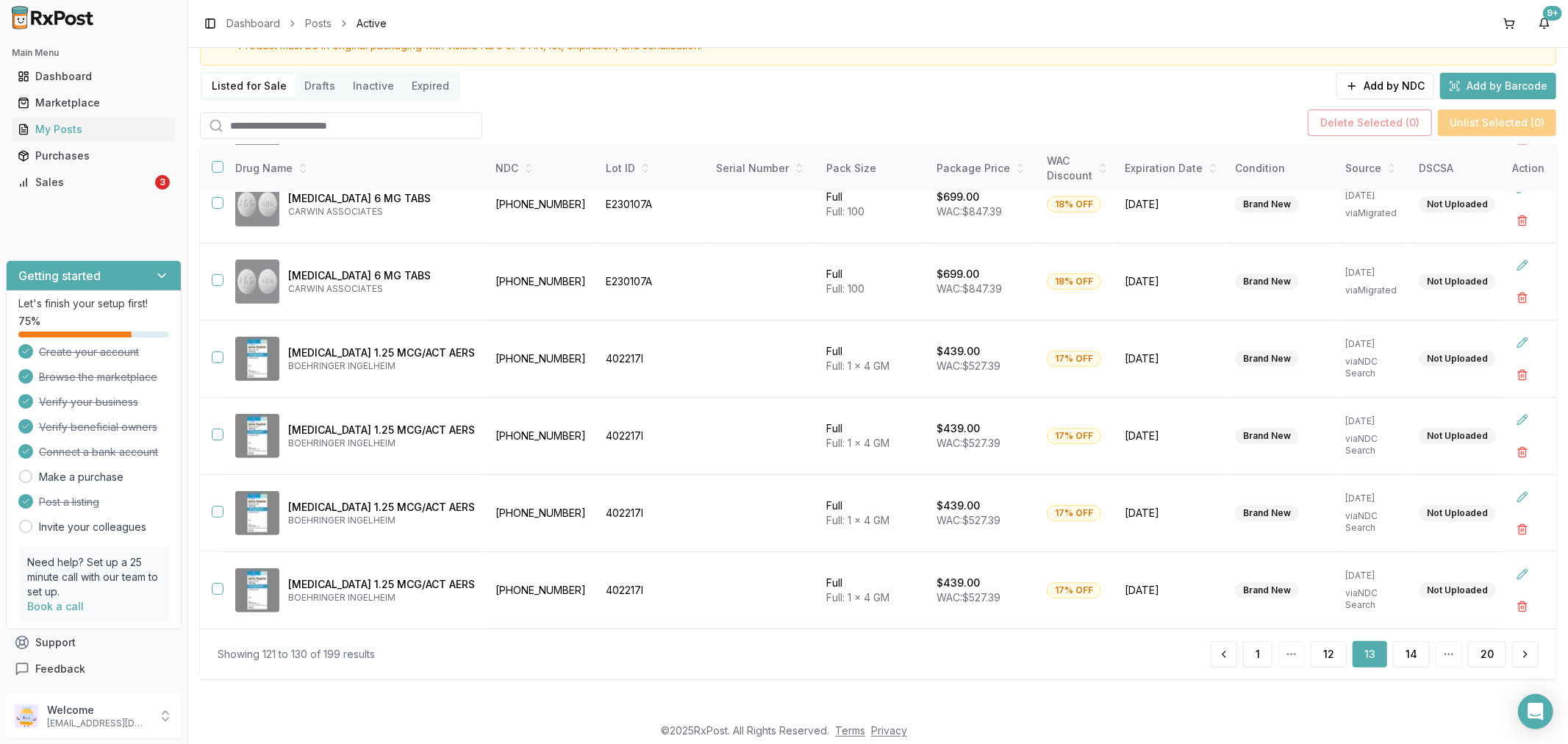
scroll to position [341, 0]
